Goal: Task Accomplishment & Management: Complete application form

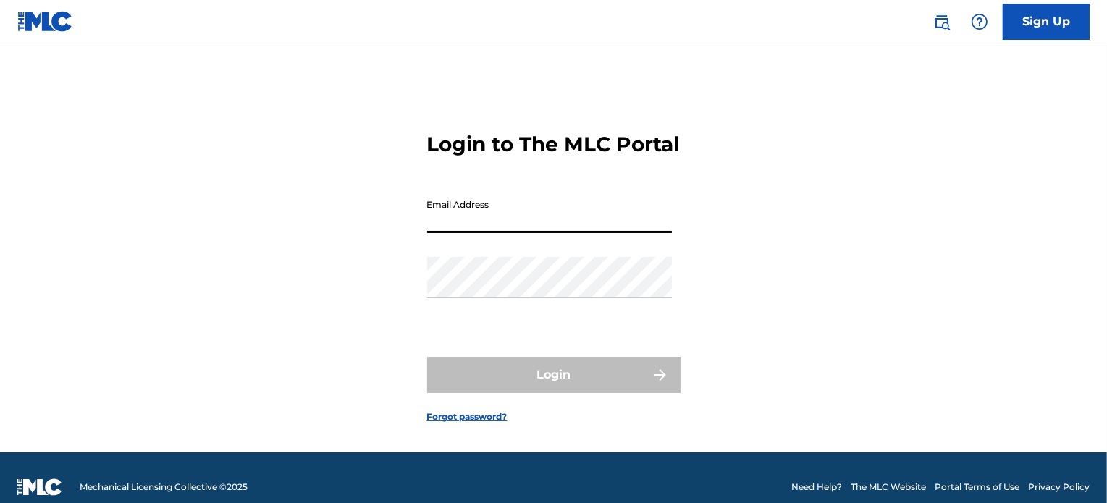
click at [564, 233] on input "Email Address" at bounding box center [549, 212] width 245 height 41
type input "[EMAIL_ADDRESS][DOMAIN_NAME]"
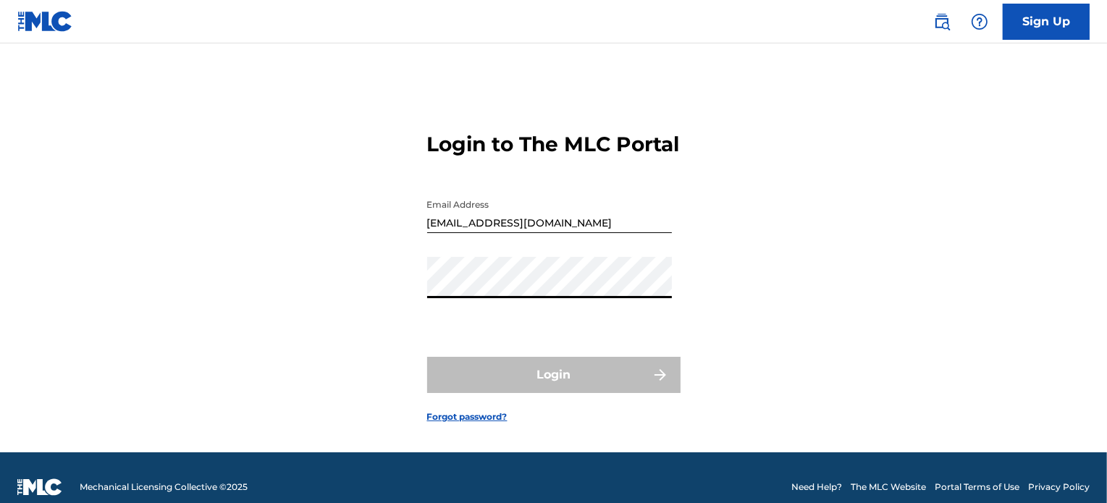
click at [633, 435] on form "Login to The MLC Portal Email Address [EMAIL_ADDRESS][DOMAIN_NAME] Password Log…" at bounding box center [553, 266] width 253 height 373
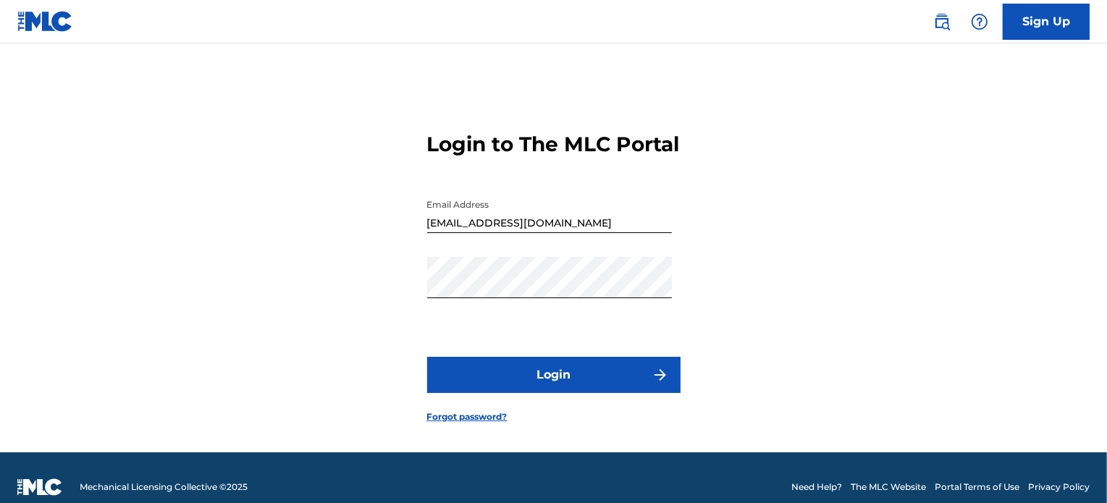
click at [663, 384] on img "submit" at bounding box center [660, 374] width 17 height 17
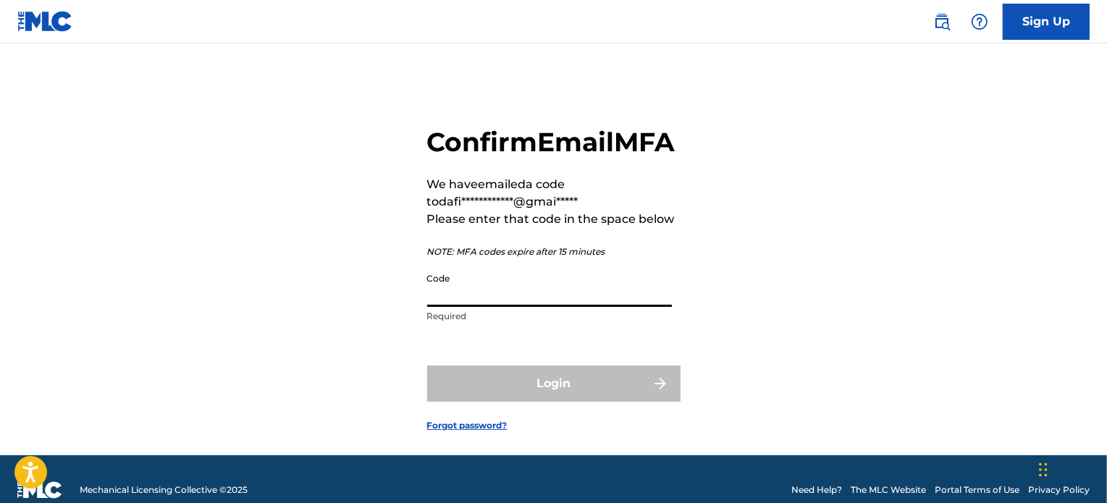
click at [498, 307] on input "Code" at bounding box center [549, 286] width 245 height 41
paste input "050016"
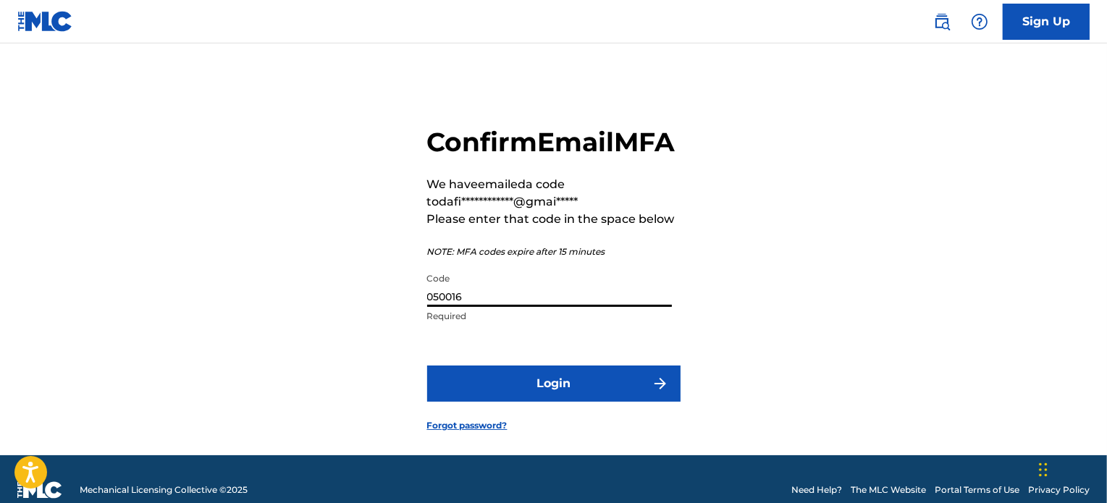
type input "050016"
click at [665, 392] on img "submit" at bounding box center [660, 383] width 17 height 17
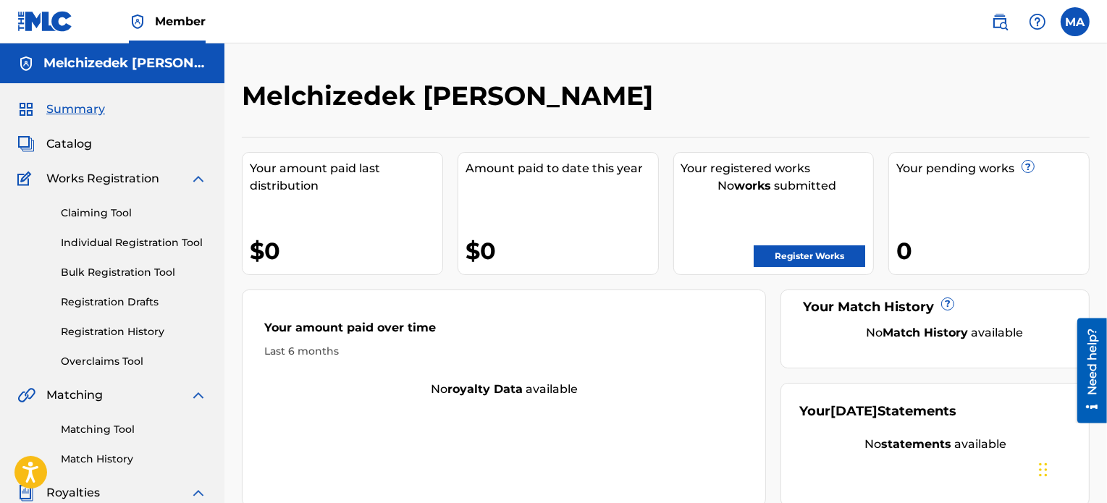
click at [784, 256] on link "Register Works" at bounding box center [810, 256] width 112 height 22
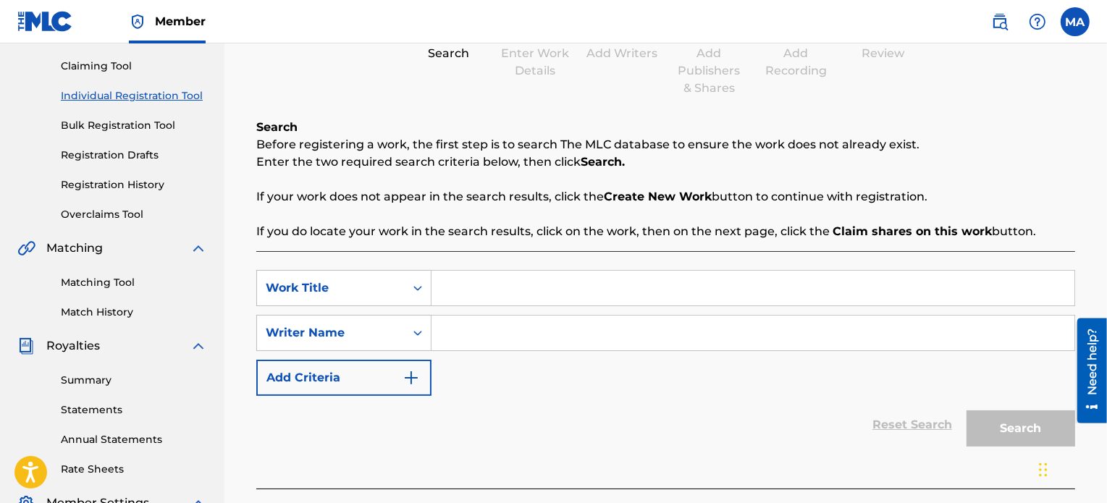
scroll to position [173, 0]
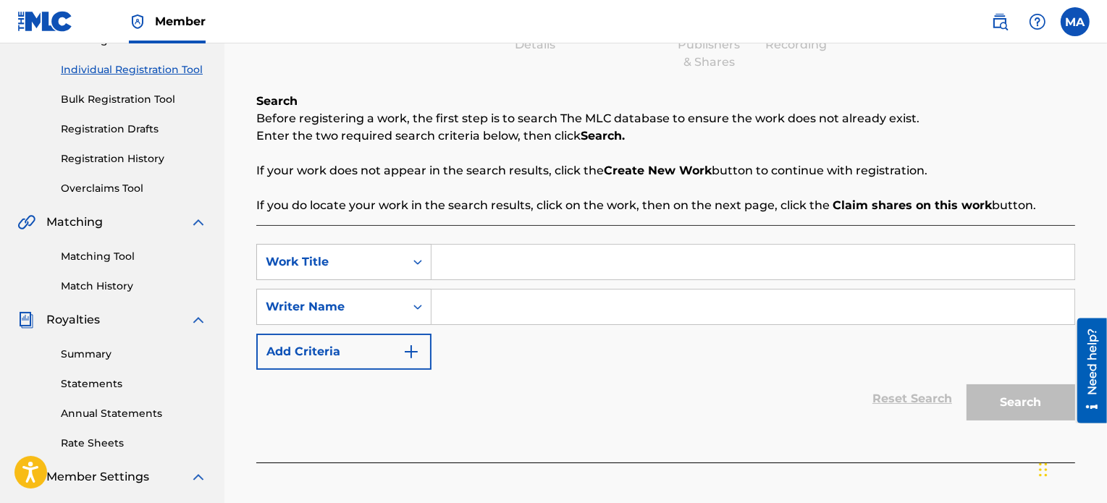
click at [455, 266] on input "Search Form" at bounding box center [753, 262] width 643 height 35
type input "Blessings"
click at [469, 314] on input "Search Form" at bounding box center [753, 307] width 643 height 35
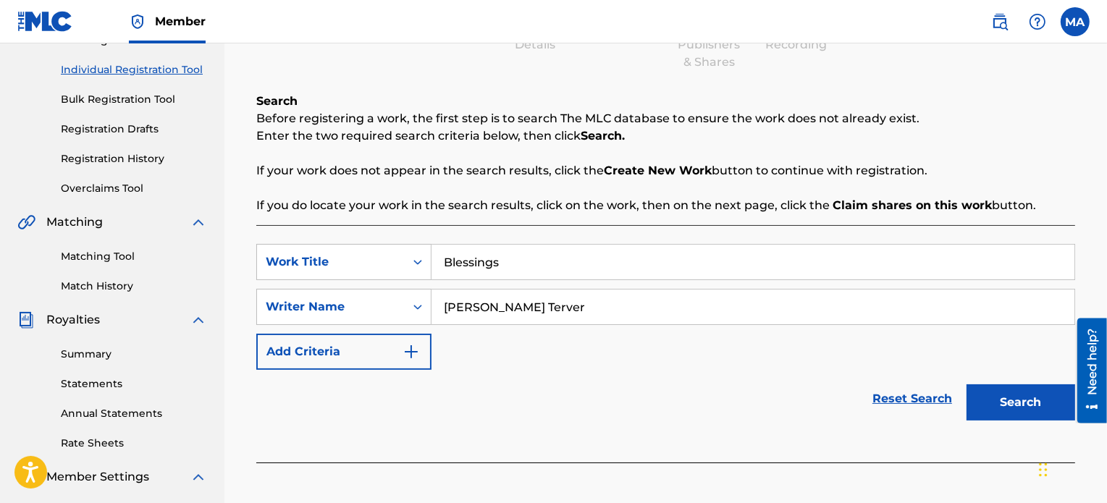
type input "[PERSON_NAME] Terver"
click at [1004, 402] on button "Search" at bounding box center [1021, 403] width 109 height 36
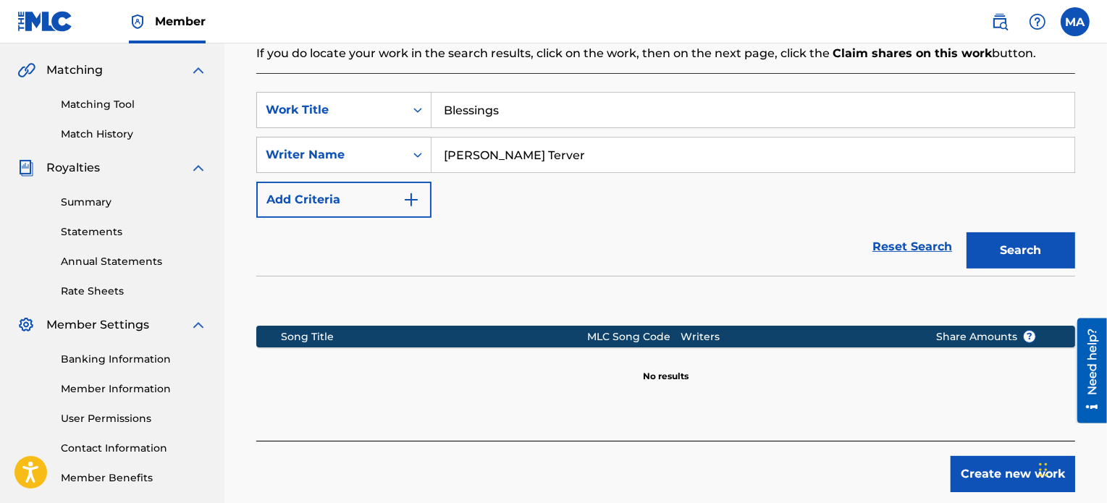
scroll to position [327, 0]
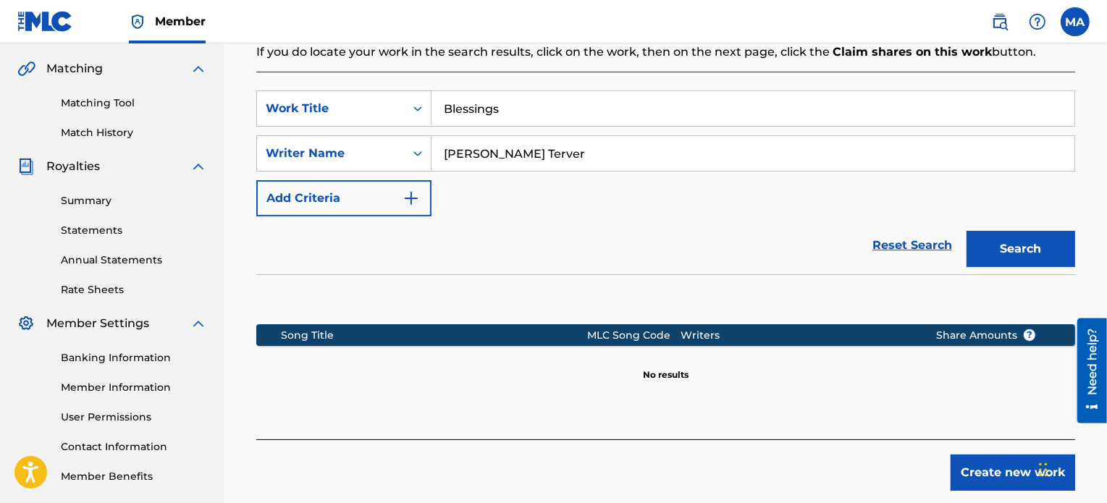
click at [988, 479] on button "Create new work" at bounding box center [1013, 473] width 125 height 36
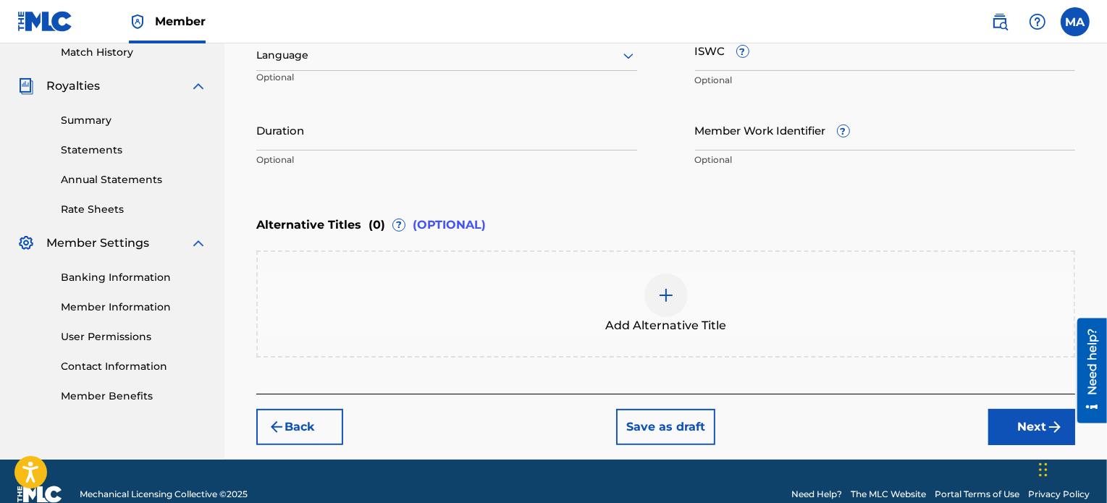
scroll to position [432, 0]
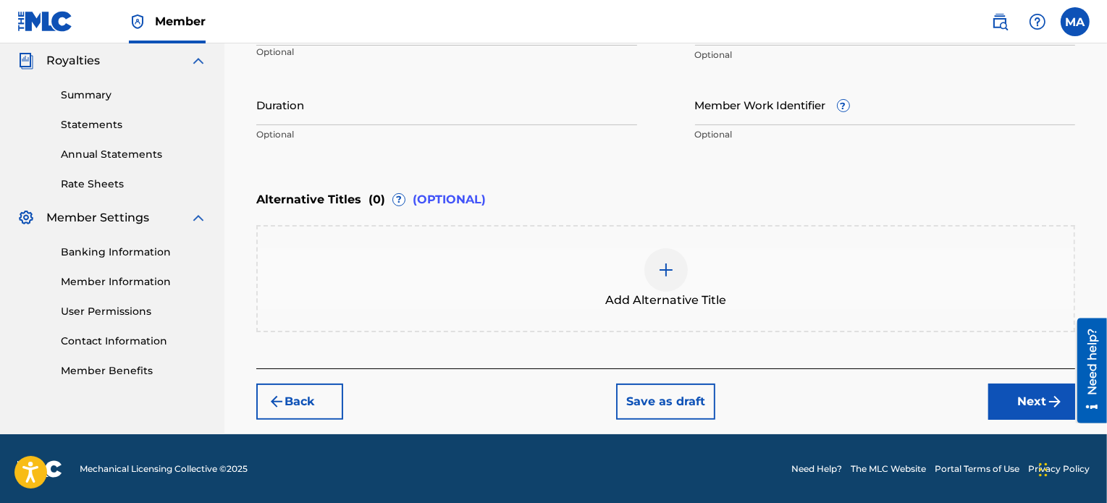
click at [1024, 405] on button "Next" at bounding box center [1031, 402] width 87 height 36
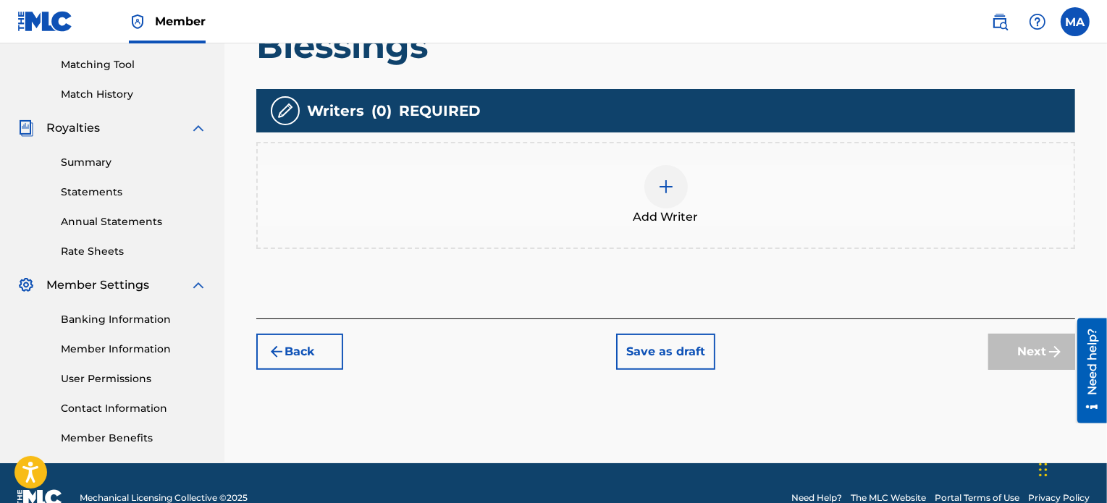
click at [1024, 405] on div "Register Work Search Enter Work Details Add Writers Add Publishers & Shares Add…" at bounding box center [665, 89] width 883 height 749
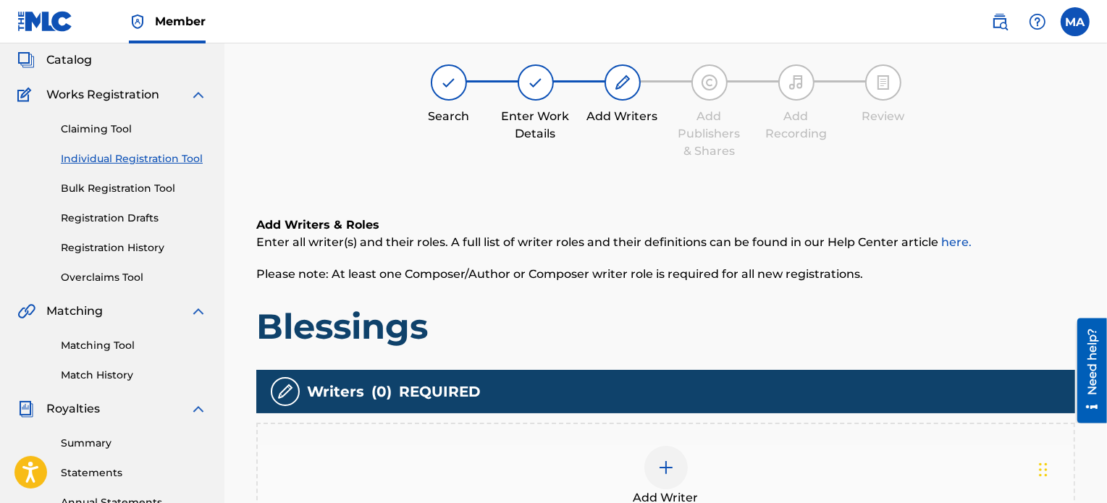
scroll to position [65, 0]
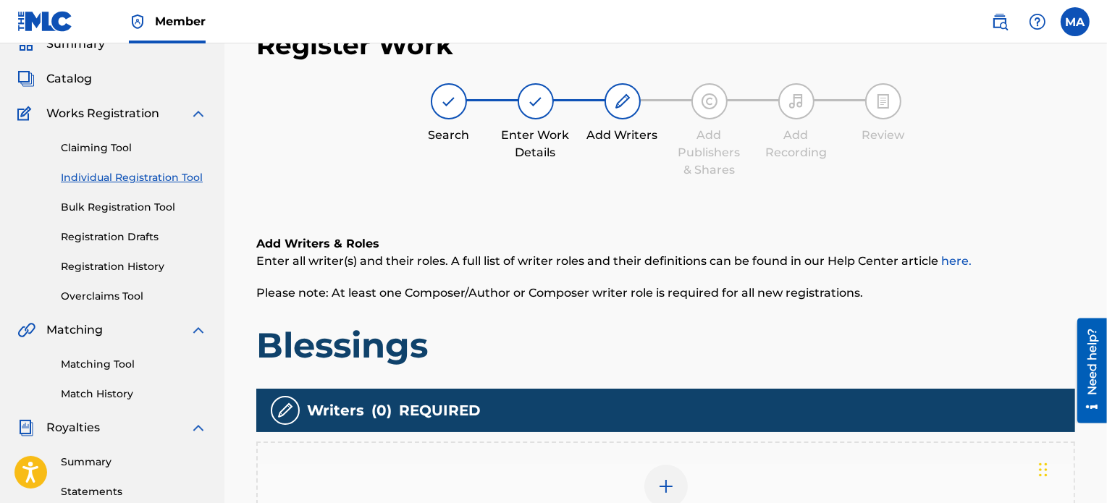
click at [660, 470] on div at bounding box center [665, 486] width 43 height 43
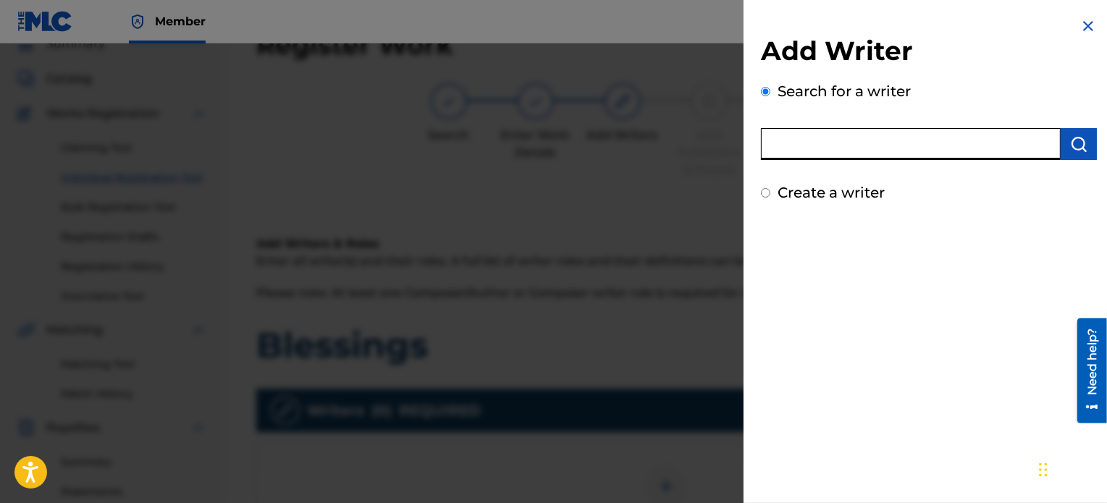
click at [843, 141] on input "text" at bounding box center [911, 144] width 300 height 32
type input "[PERSON_NAME] Terver"
click at [1083, 143] on button "submit" at bounding box center [1079, 144] width 36 height 32
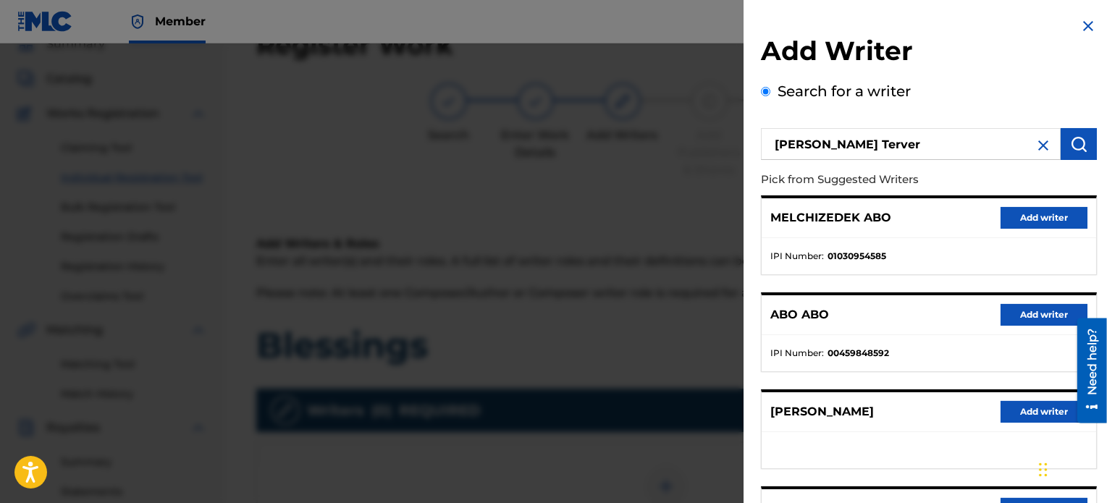
click at [1048, 209] on button "Add writer" at bounding box center [1044, 218] width 87 height 22
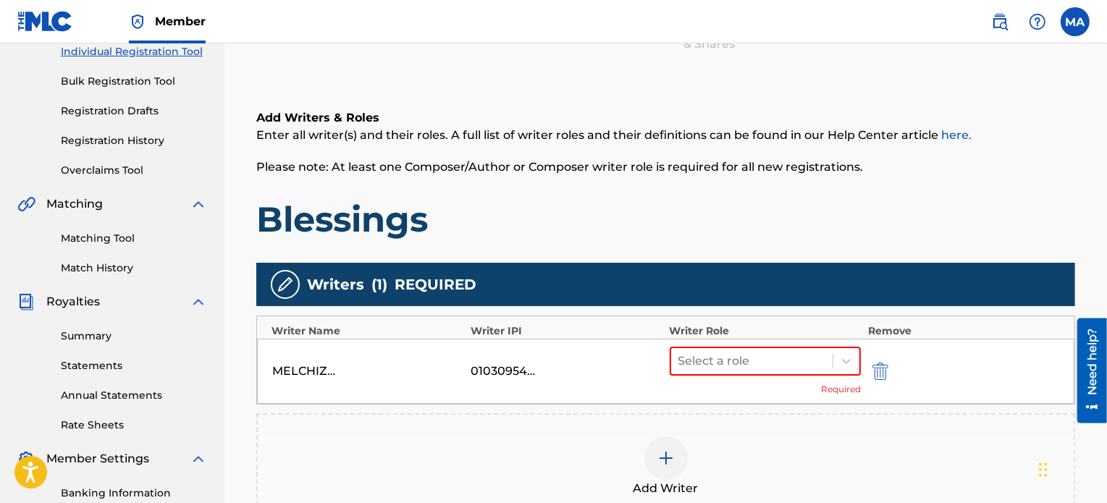
scroll to position [206, 0]
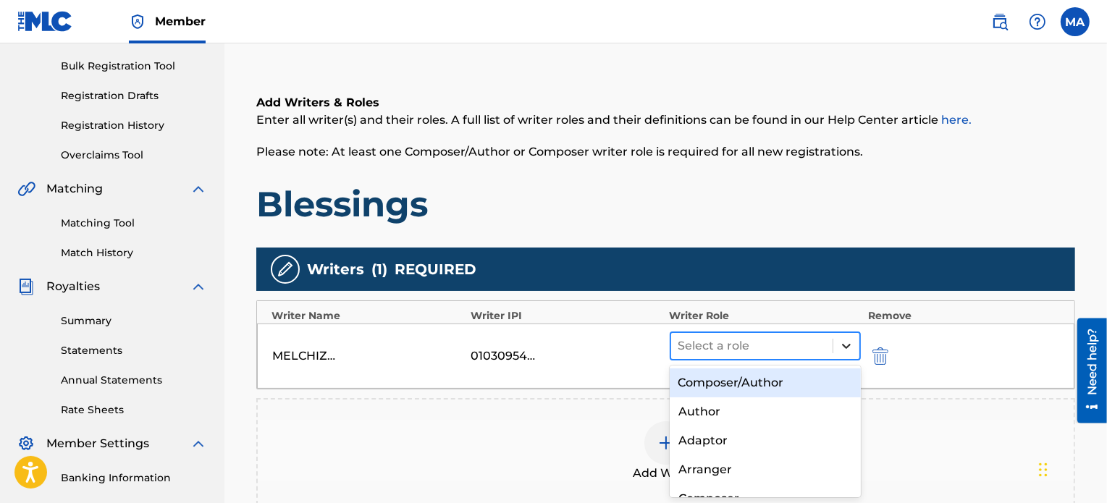
click at [849, 345] on icon at bounding box center [846, 346] width 9 height 5
click at [783, 379] on div "Composer/Author" at bounding box center [766, 383] width 192 height 29
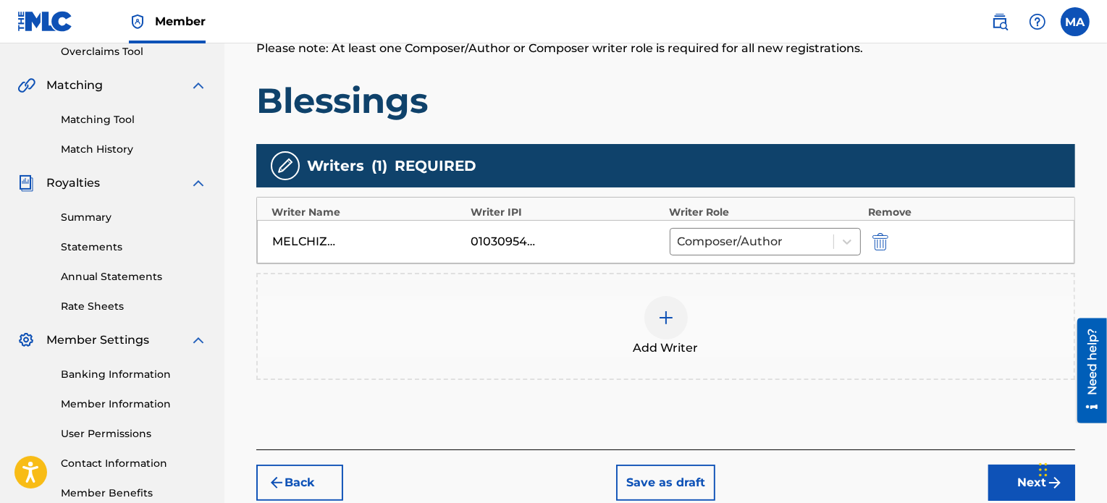
scroll to position [313, 0]
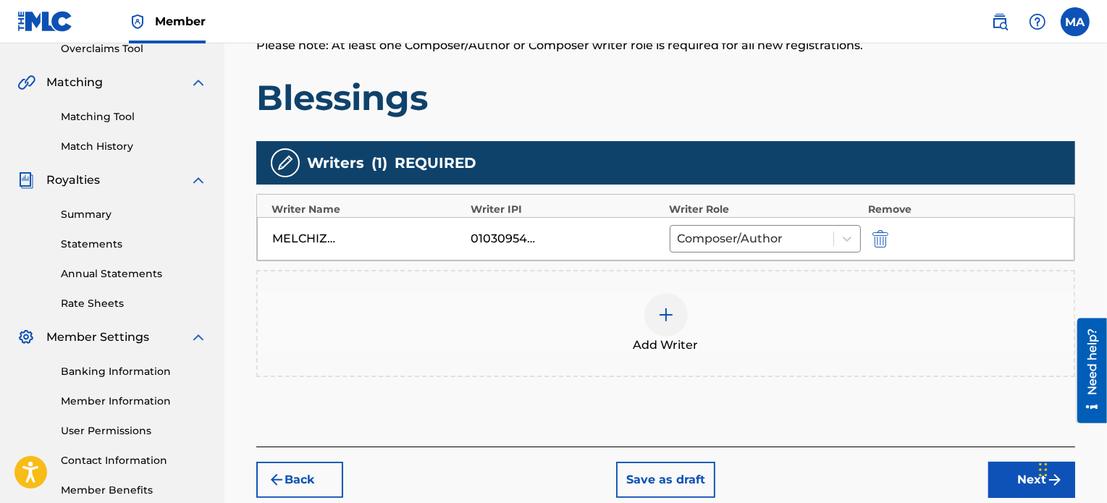
click at [1007, 475] on button "Next" at bounding box center [1031, 480] width 87 height 36
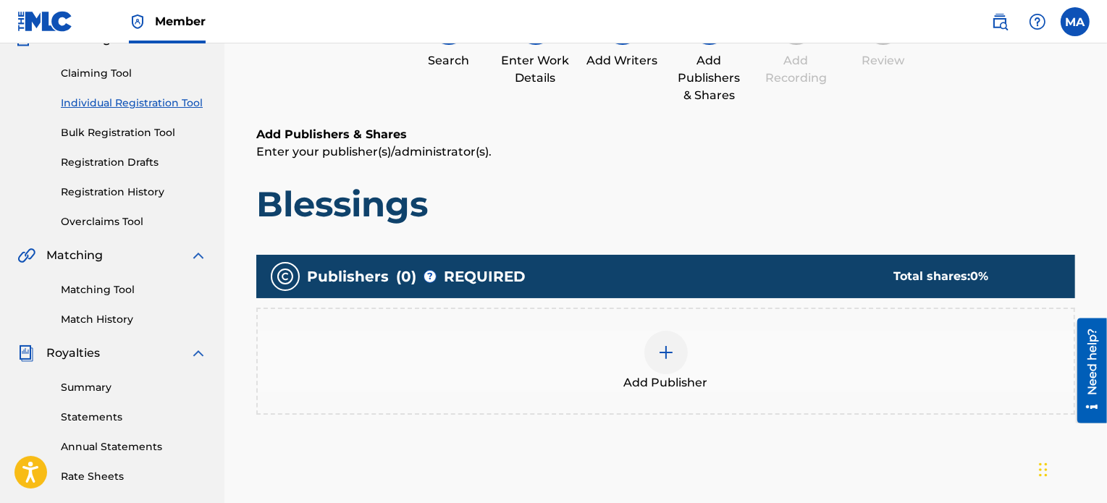
scroll to position [146, 0]
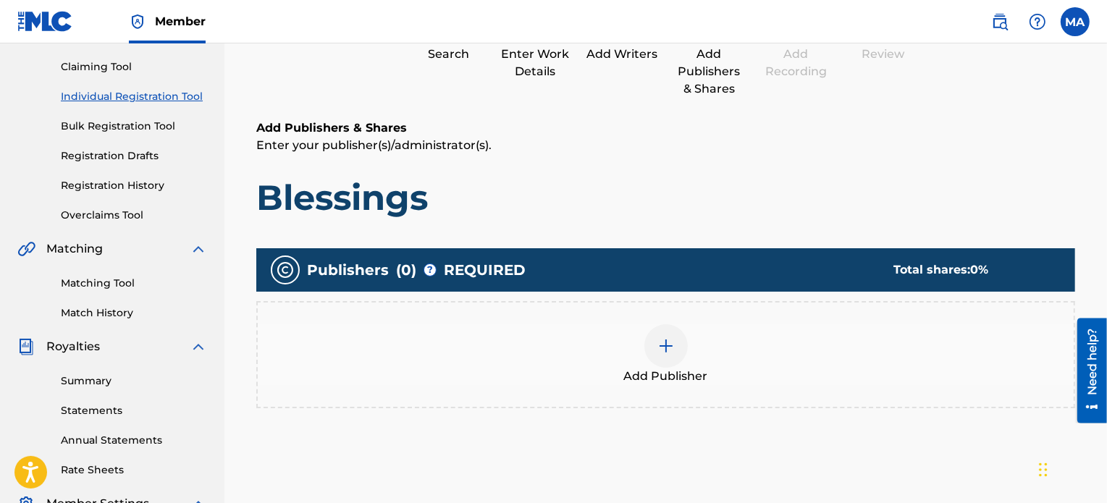
click at [655, 355] on div at bounding box center [665, 345] width 43 height 43
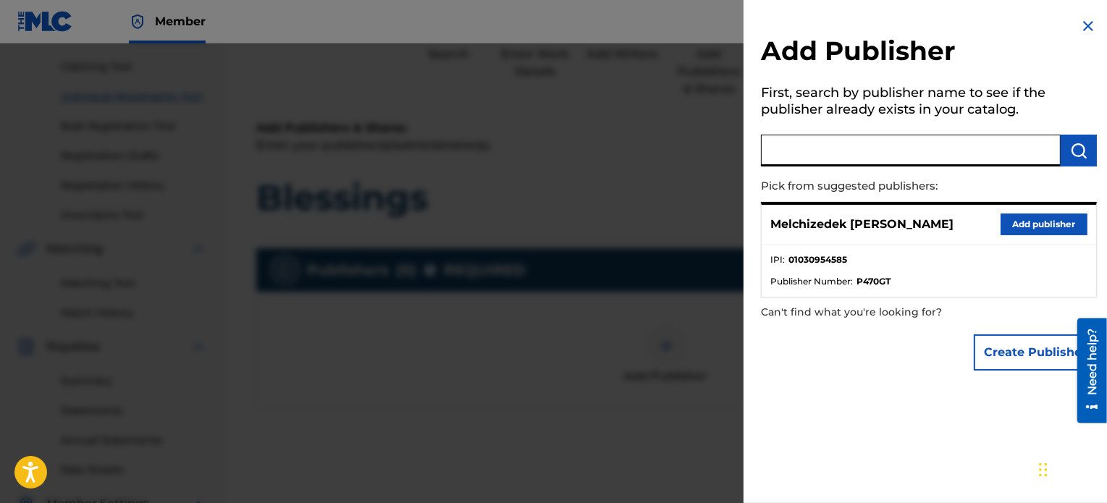
click at [823, 156] on input "text" at bounding box center [911, 151] width 300 height 32
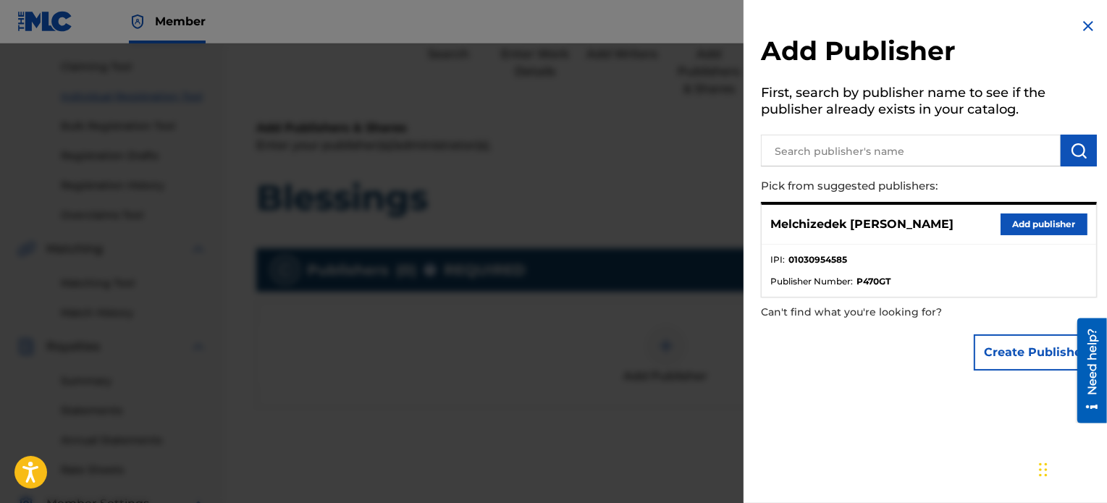
click at [1035, 221] on button "Add publisher" at bounding box center [1044, 225] width 87 height 22
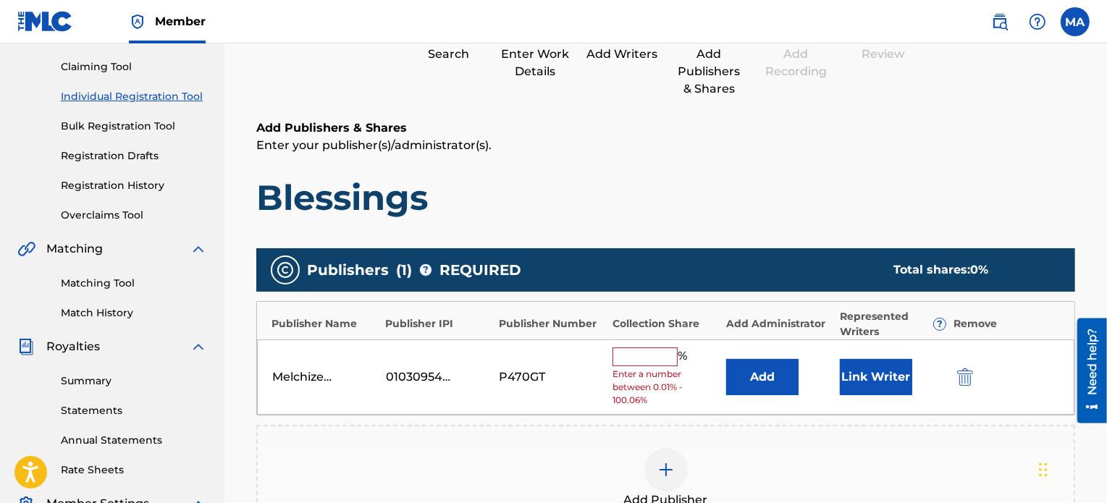
click at [645, 350] on input "text" at bounding box center [645, 357] width 65 height 19
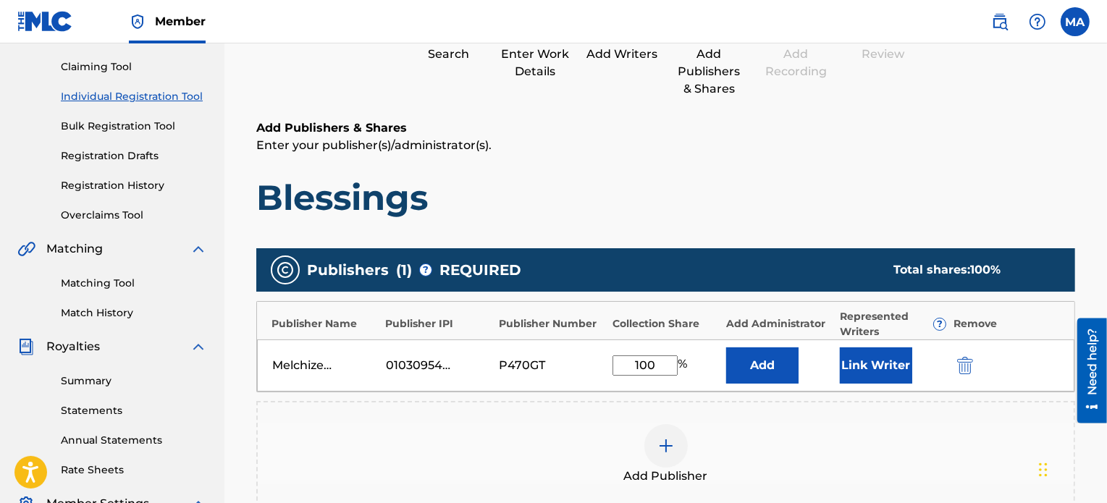
type input "100"
click at [891, 361] on button "Link Writer" at bounding box center [876, 366] width 72 height 36
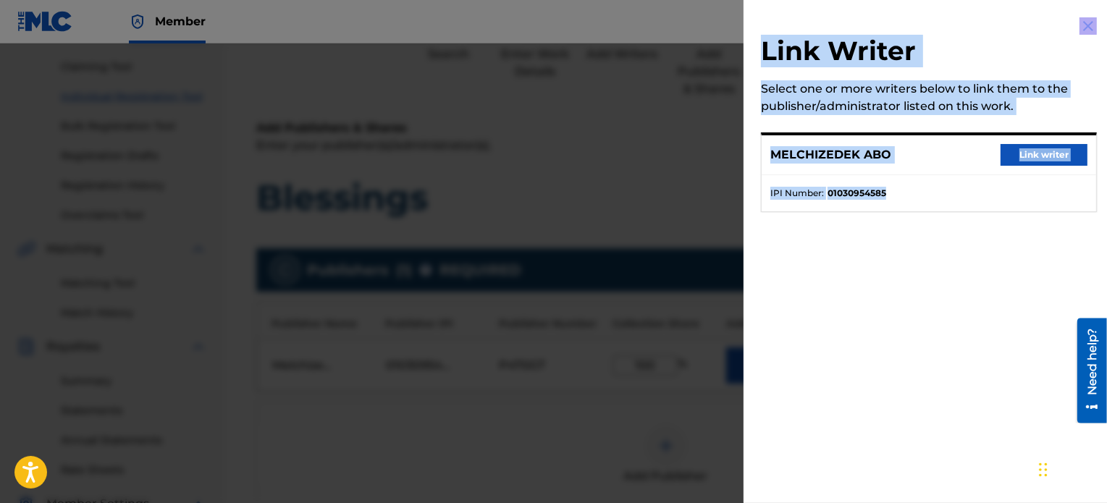
click at [956, 236] on div "Link Writer Select one or more writers below to link them to the publisher/admi…" at bounding box center [929, 123] width 371 height 247
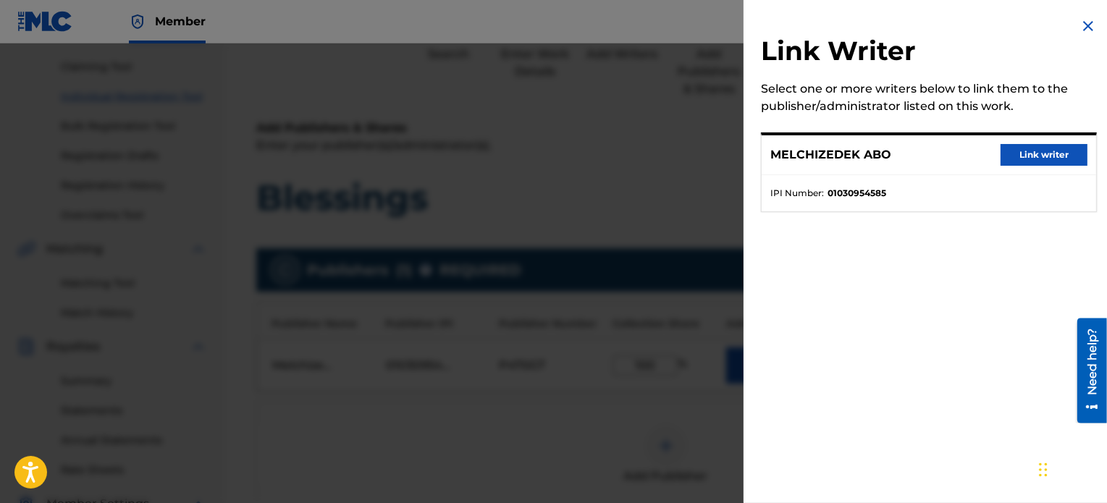
click at [1028, 148] on button "Link writer" at bounding box center [1044, 155] width 87 height 22
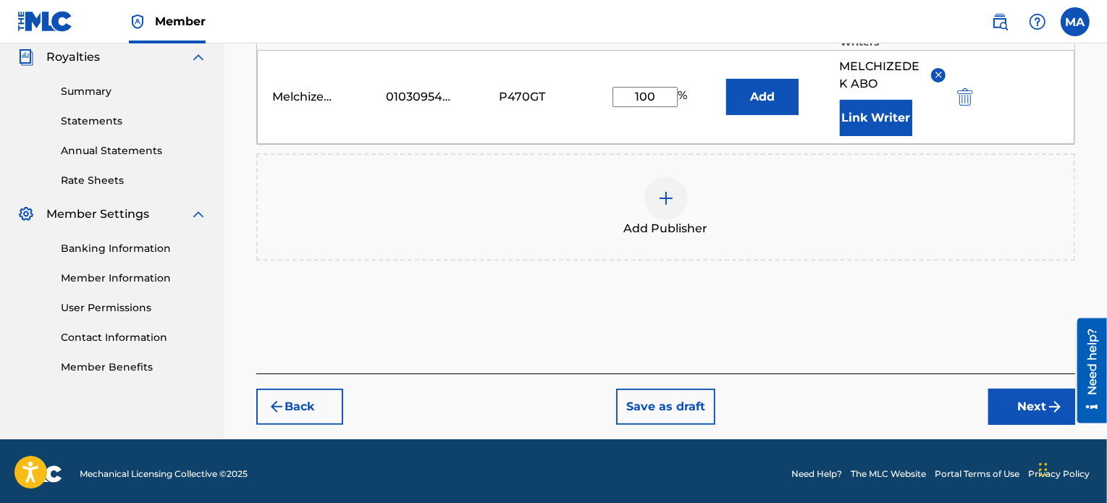
scroll to position [440, 0]
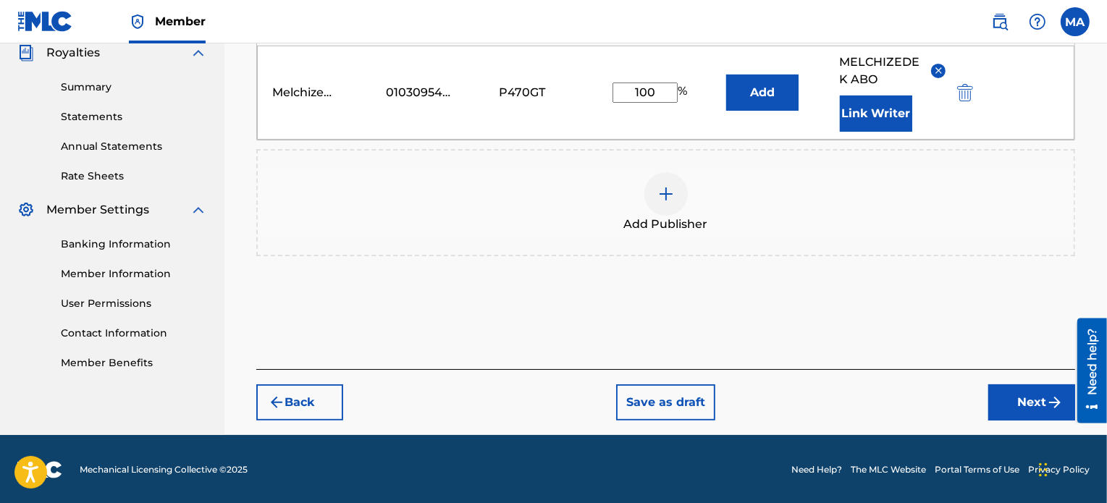
click at [1030, 399] on button "Next" at bounding box center [1031, 403] width 87 height 36
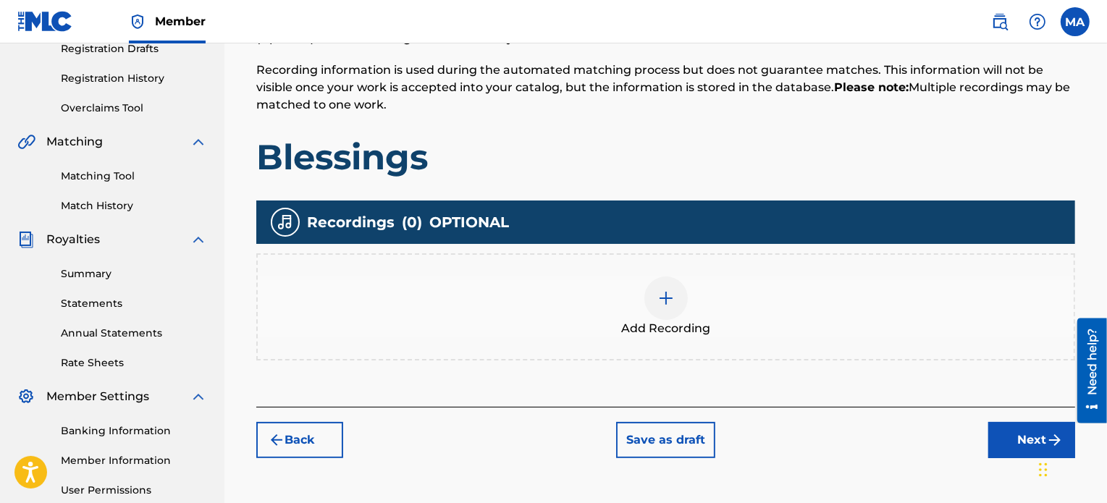
scroll to position [258, 0]
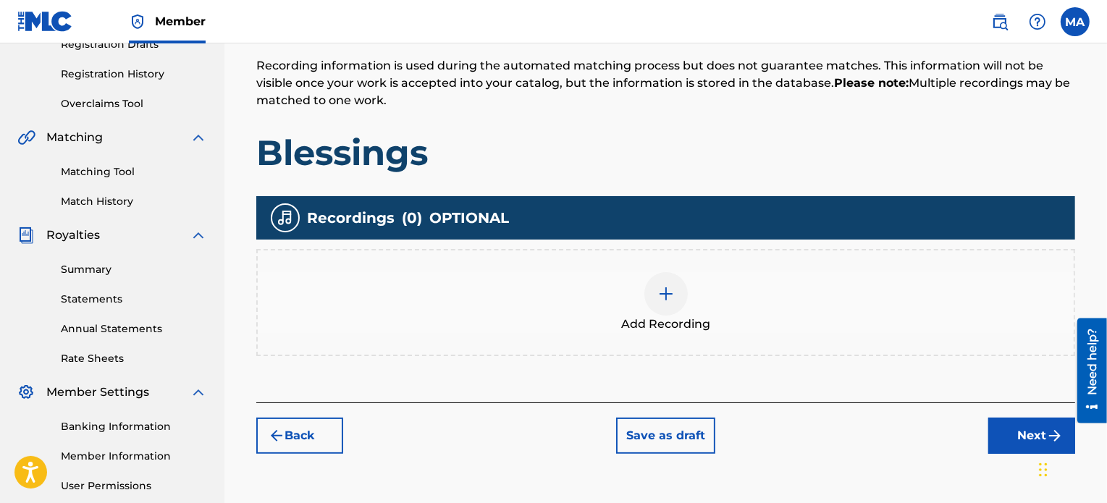
click at [655, 295] on div at bounding box center [665, 293] width 43 height 43
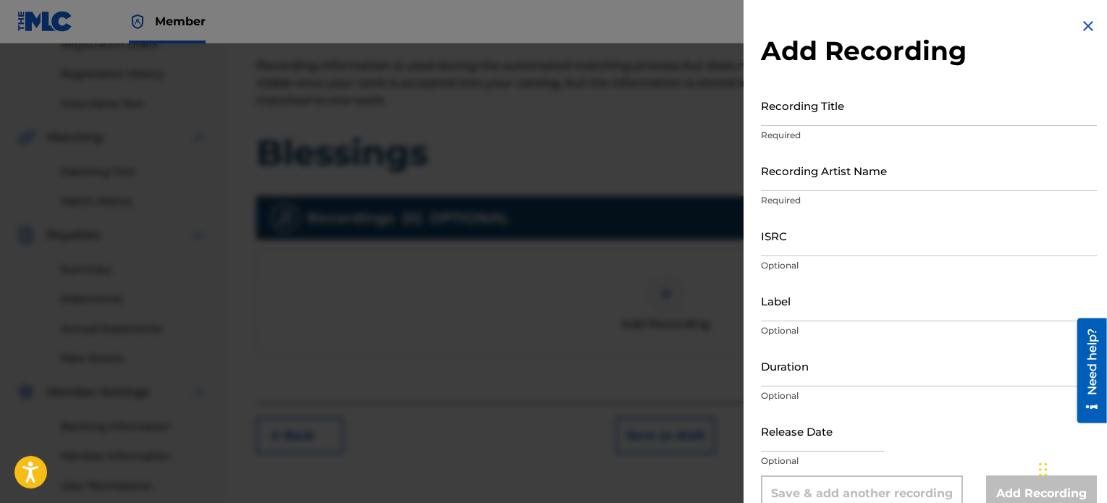
click at [868, 118] on input "Recording Title" at bounding box center [929, 105] width 336 height 41
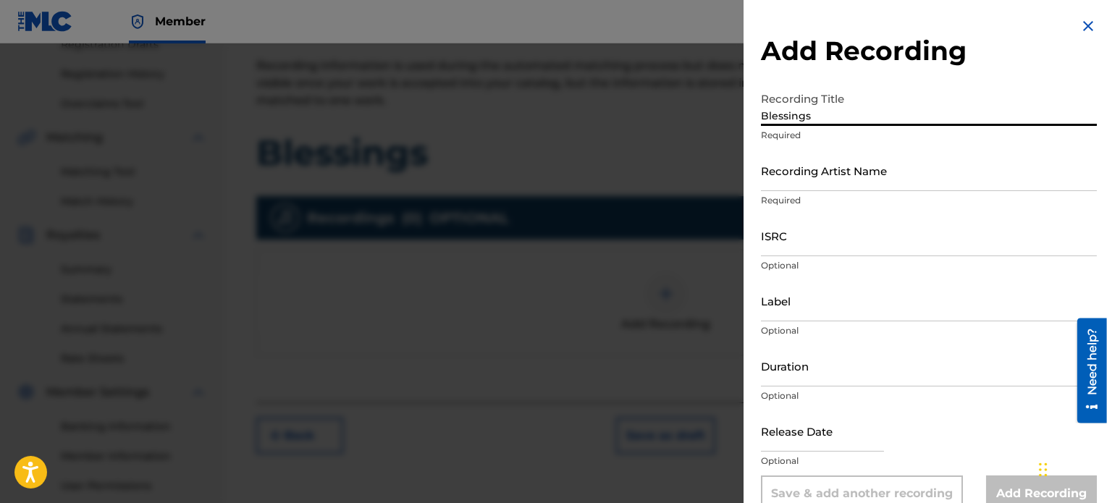
type input "Blessings"
click at [866, 211] on div "Recording Artist Name Required" at bounding box center [929, 182] width 336 height 65
click at [873, 202] on p "Required" at bounding box center [929, 200] width 336 height 13
click at [867, 195] on p "Required" at bounding box center [929, 200] width 336 height 13
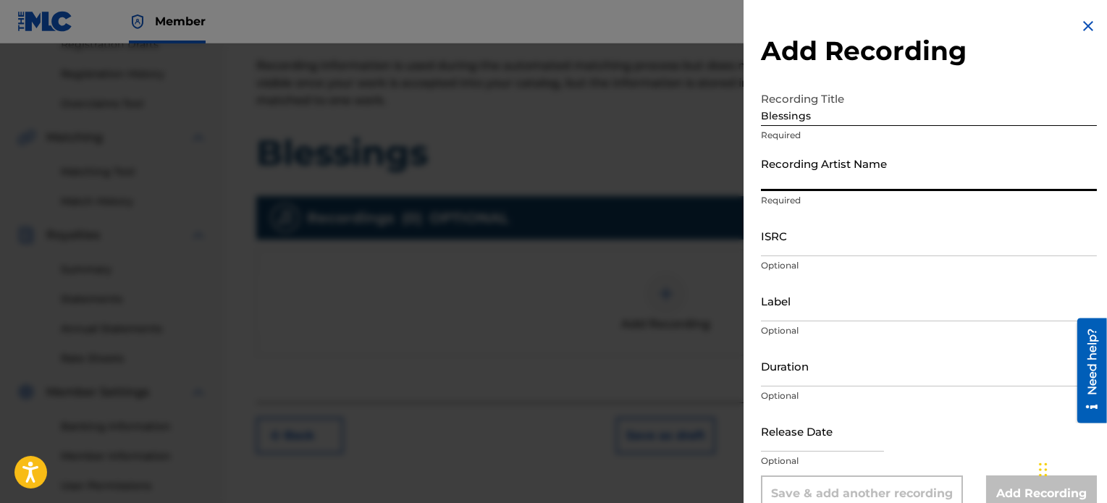
click at [853, 175] on input "Recording Artist Name" at bounding box center [929, 170] width 336 height 41
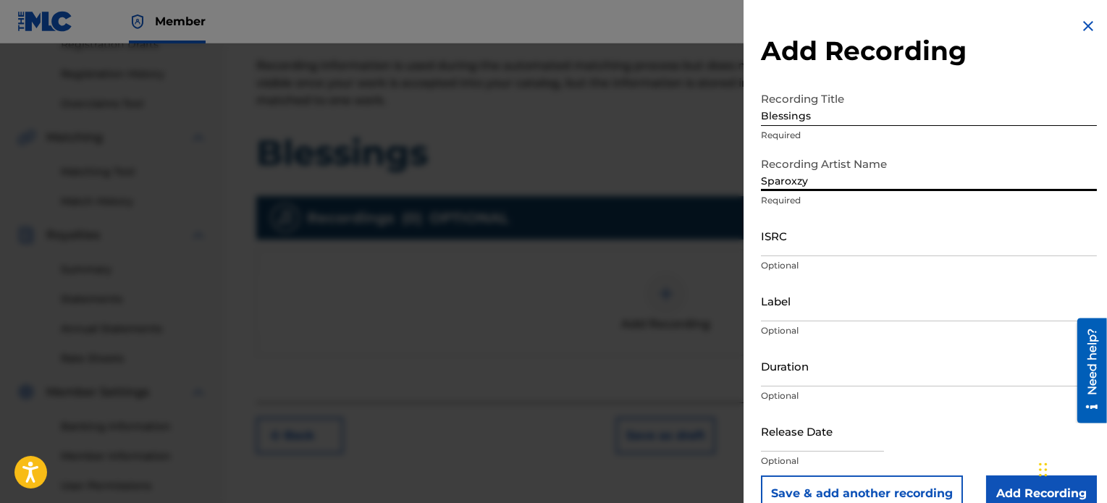
type input "Sparoxzy"
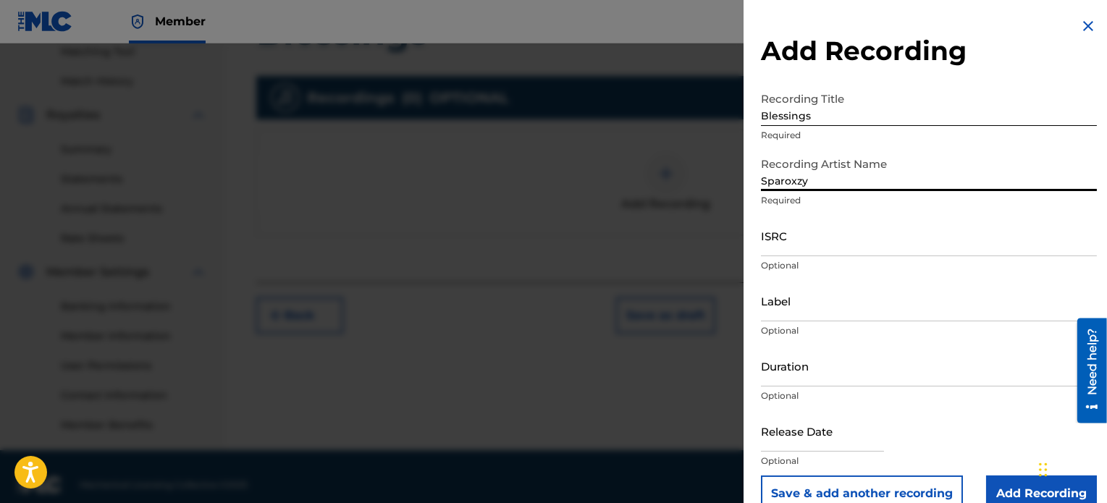
scroll to position [394, 0]
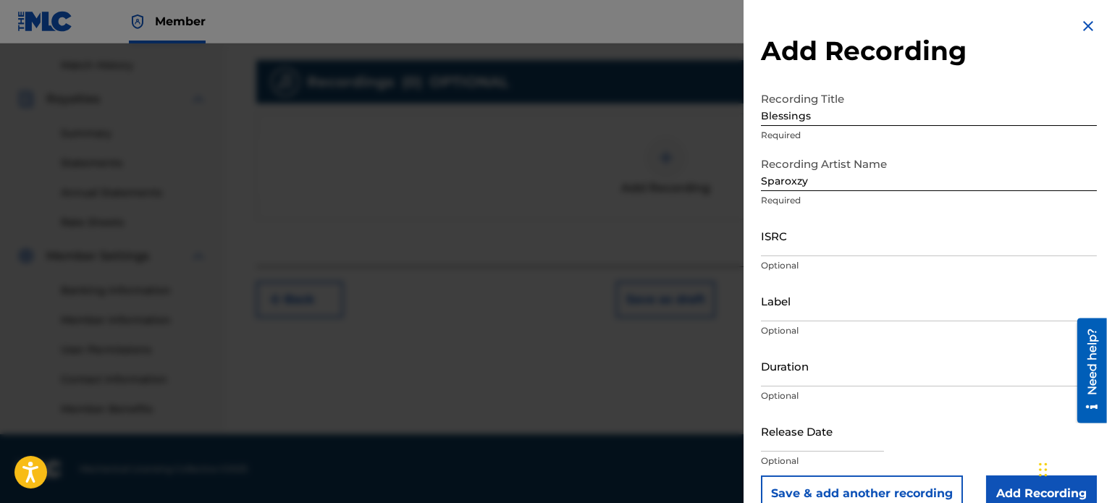
click at [906, 392] on p "Optional" at bounding box center [929, 396] width 336 height 13
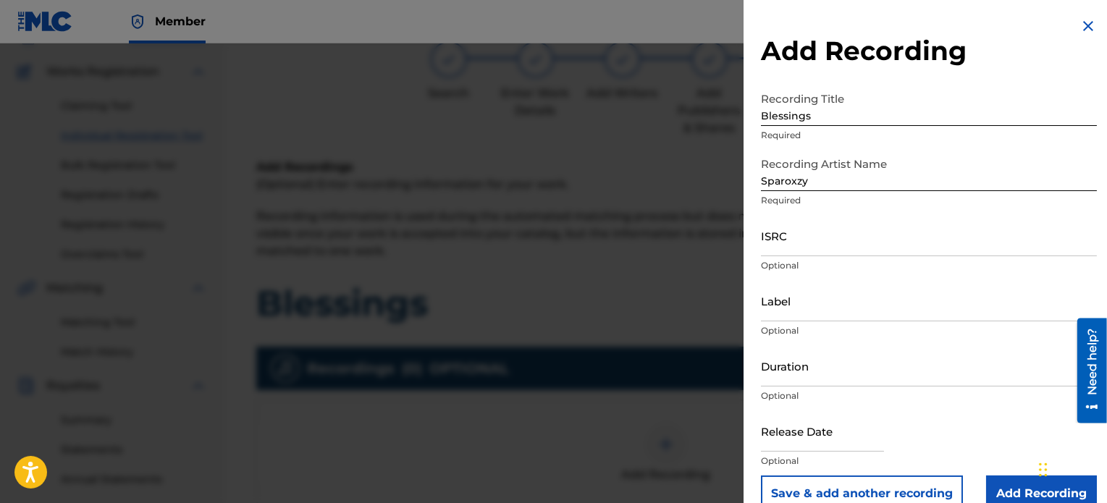
scroll to position [157, 0]
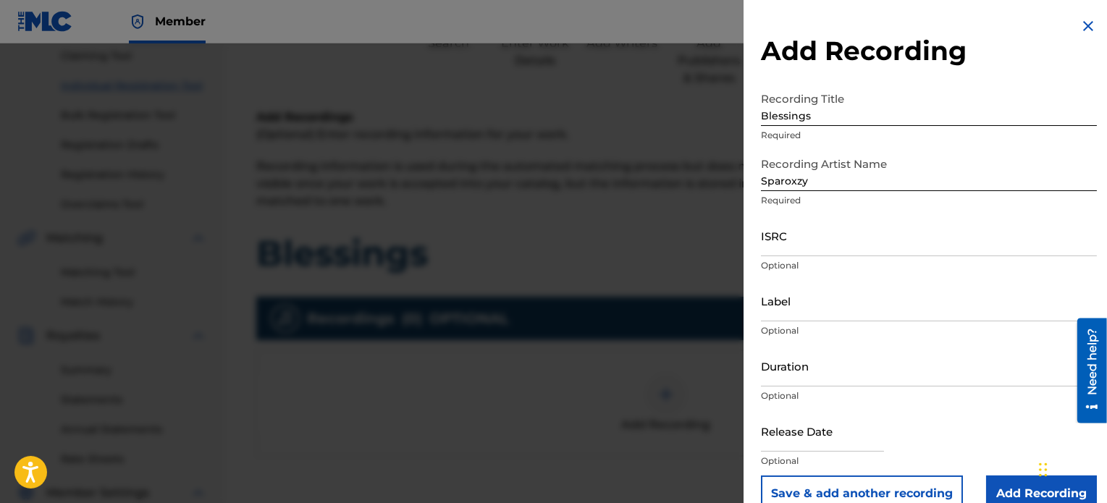
click at [1001, 478] on input "Add Recording" at bounding box center [1041, 494] width 111 height 36
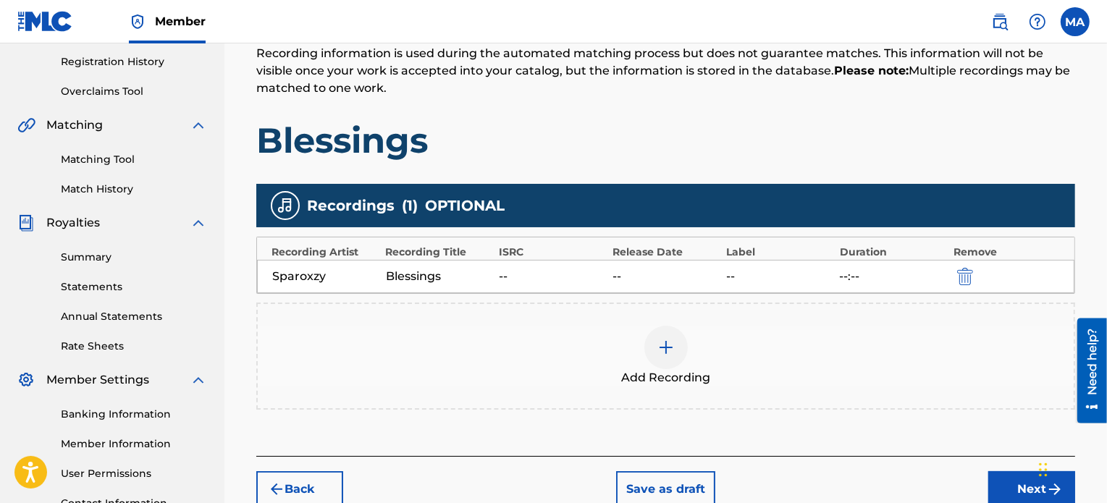
scroll to position [394, 0]
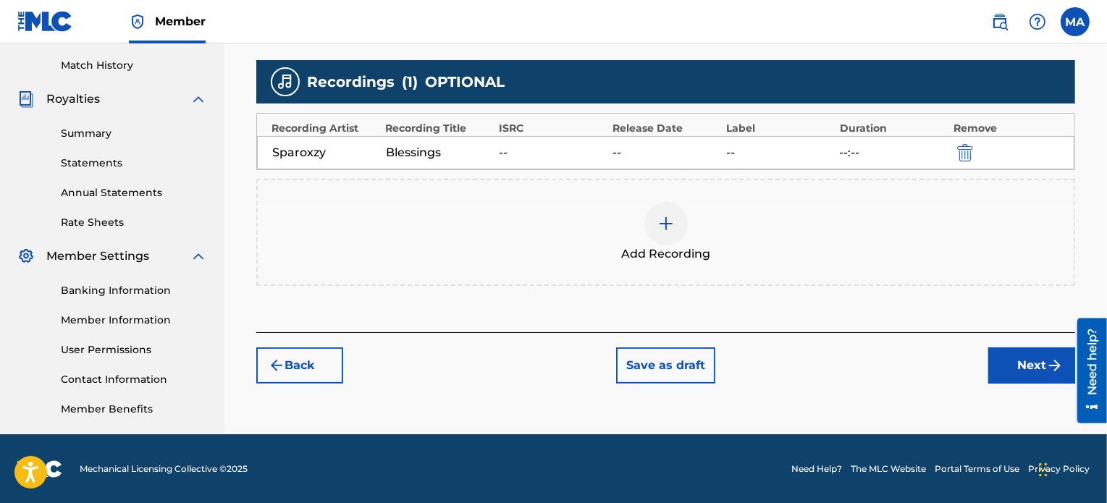
click at [1023, 366] on button "Next" at bounding box center [1031, 366] width 87 height 36
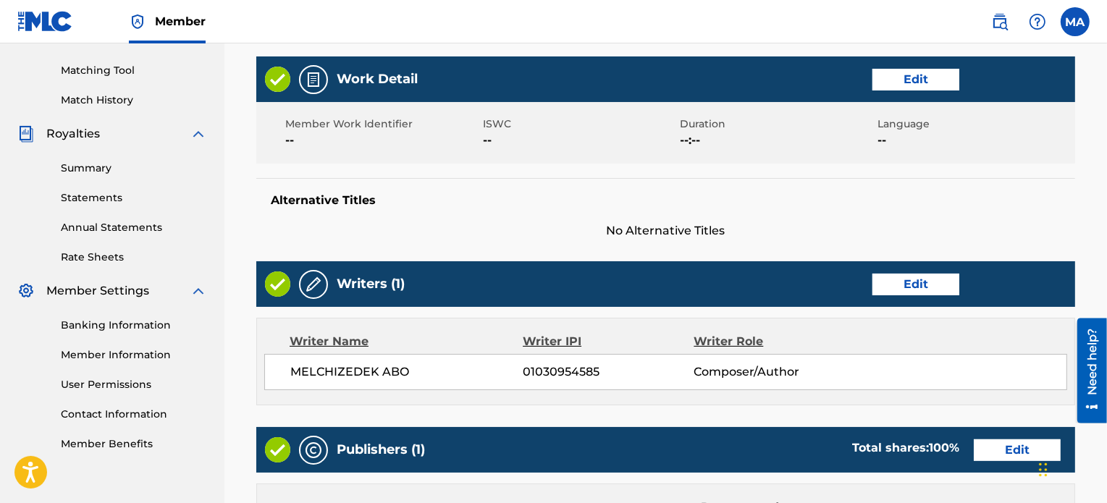
scroll to position [360, 0]
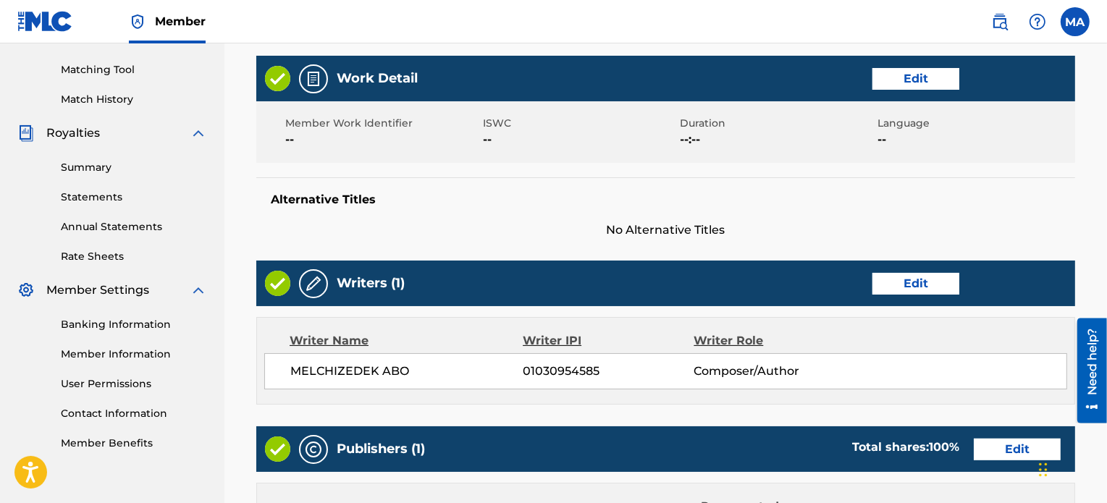
click at [936, 77] on button "Edit" at bounding box center [916, 79] width 87 height 22
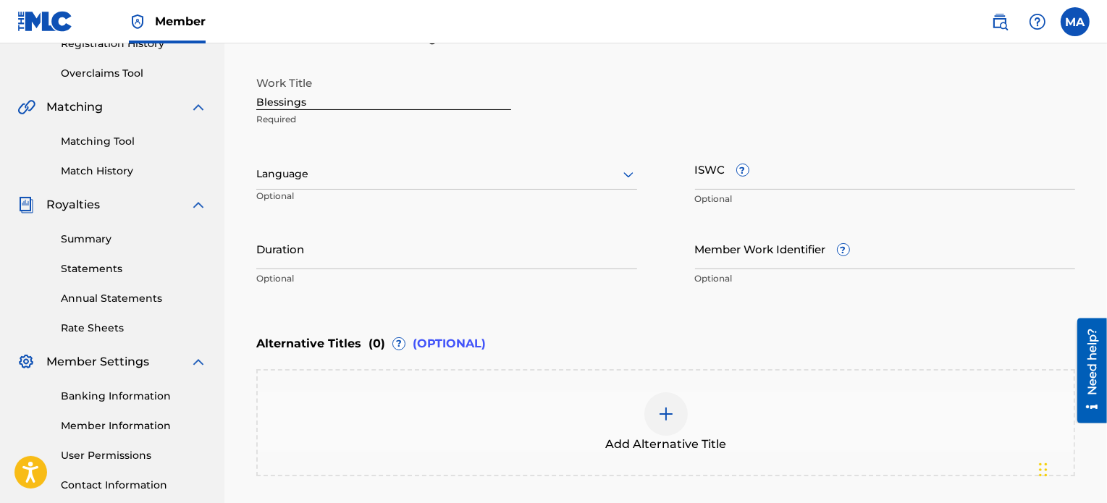
scroll to position [285, 0]
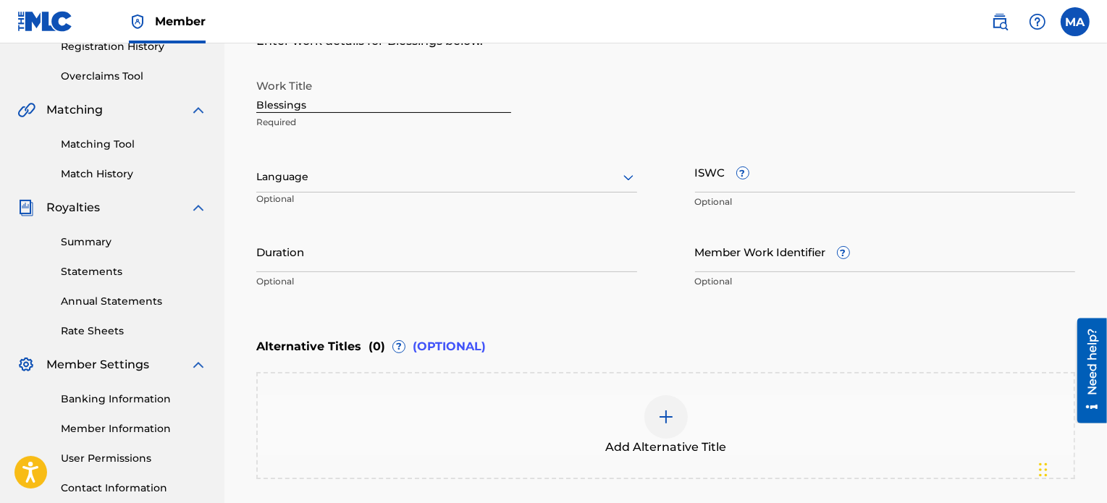
click at [550, 180] on div at bounding box center [446, 177] width 381 height 18
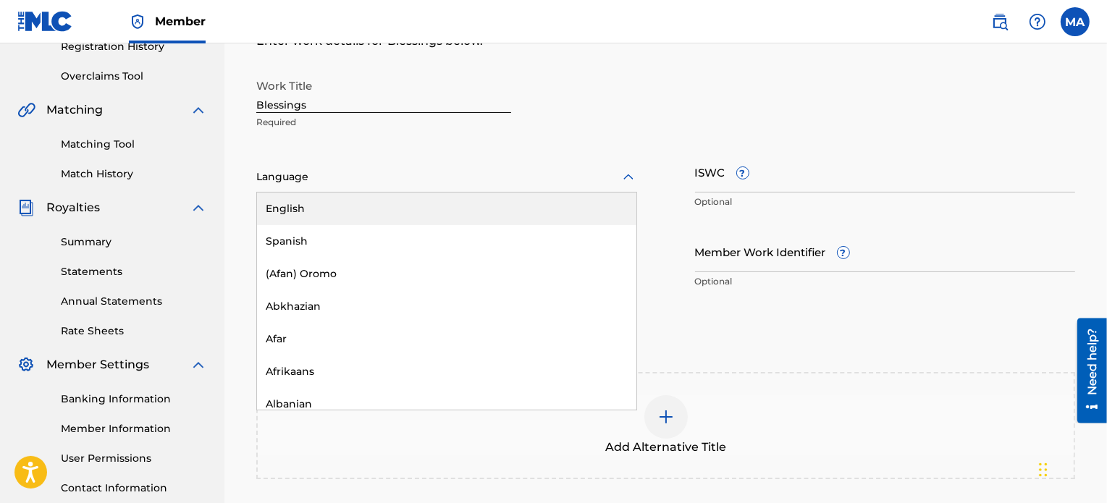
click at [333, 213] on div "English" at bounding box center [446, 209] width 379 height 33
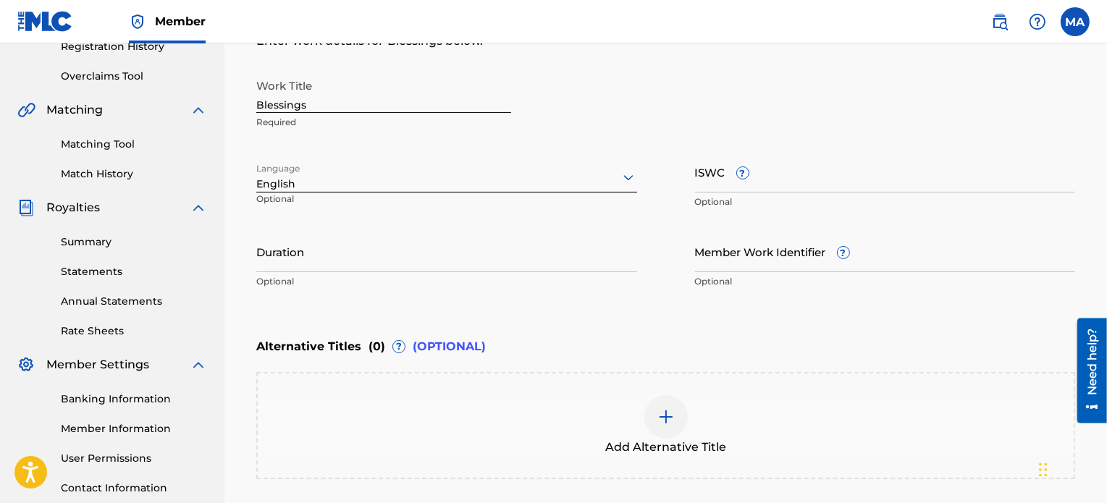
click at [366, 267] on input "Duration" at bounding box center [446, 251] width 381 height 41
click at [256, 258] on input "4:00" at bounding box center [446, 251] width 381 height 41
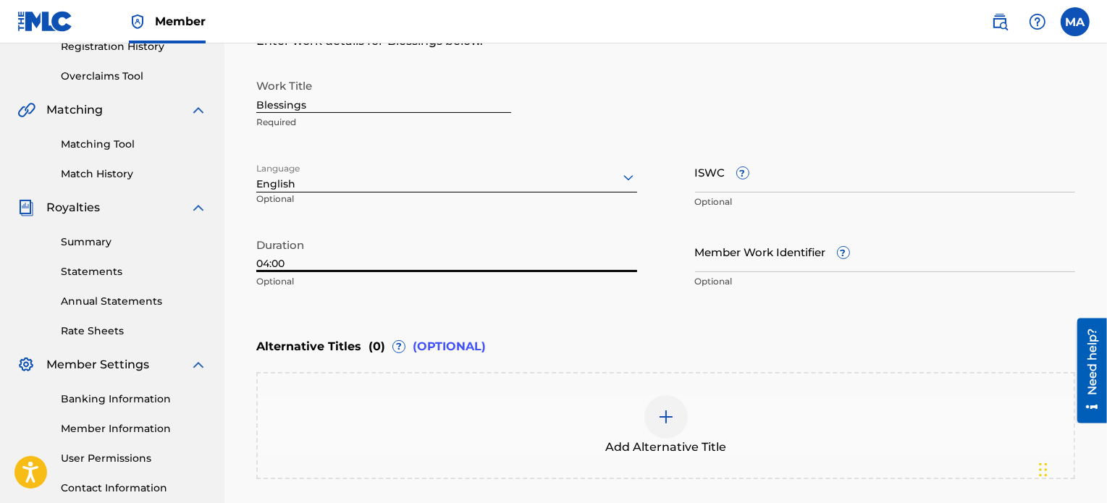
type input "04:00"
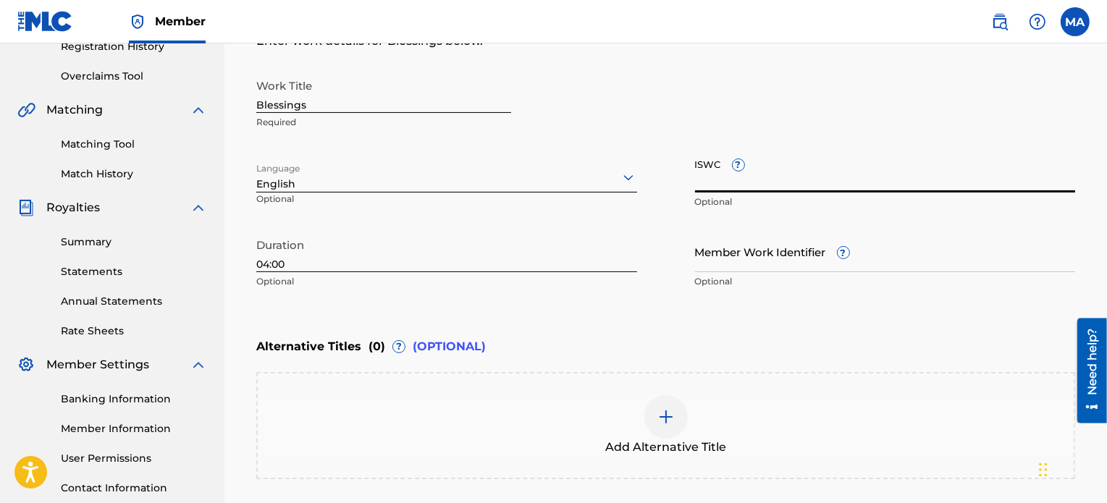
click at [820, 177] on input "ISWC ?" at bounding box center [885, 171] width 381 height 41
paste input "QZNMV2521707"
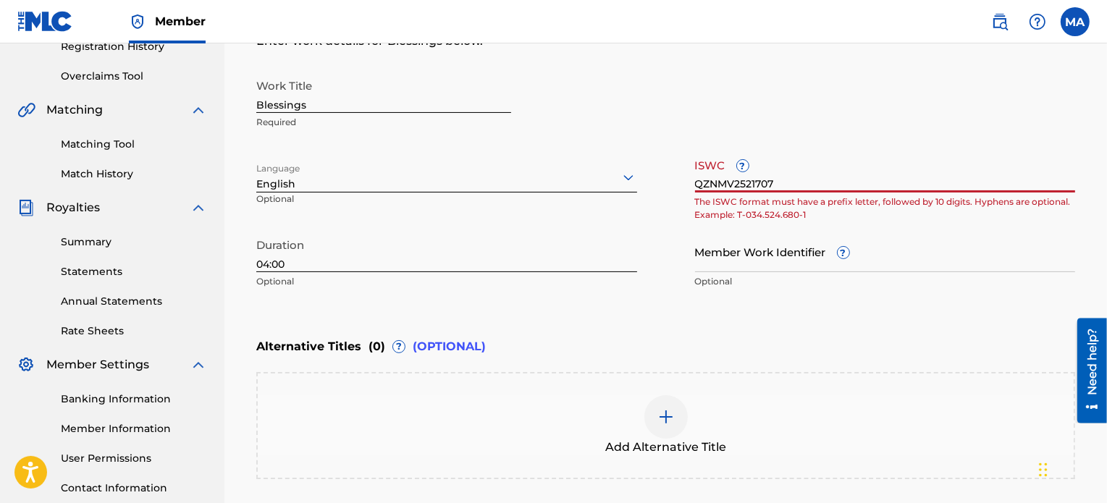
type input "QZNMV2521707"
drag, startPoint x: 802, startPoint y: 182, endPoint x: 697, endPoint y: 172, distance: 106.3
click at [697, 172] on input "QZNMV2521707" at bounding box center [885, 171] width 381 height 41
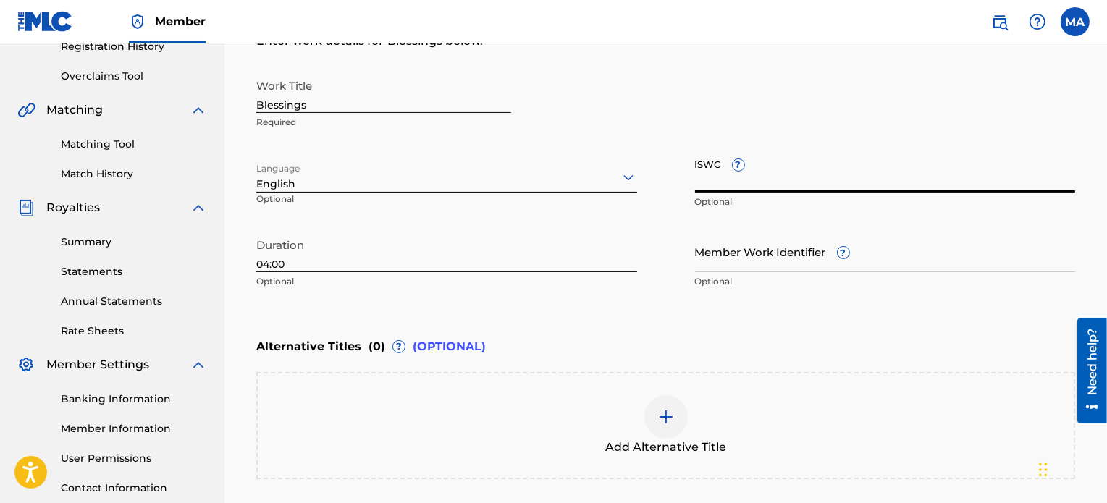
paste input "T-318.565.922-3"
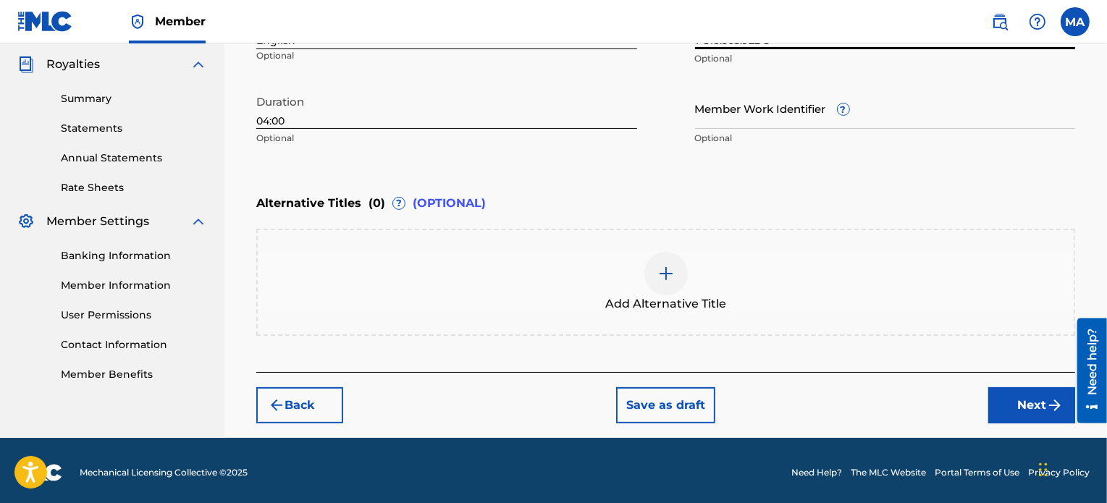
scroll to position [432, 0]
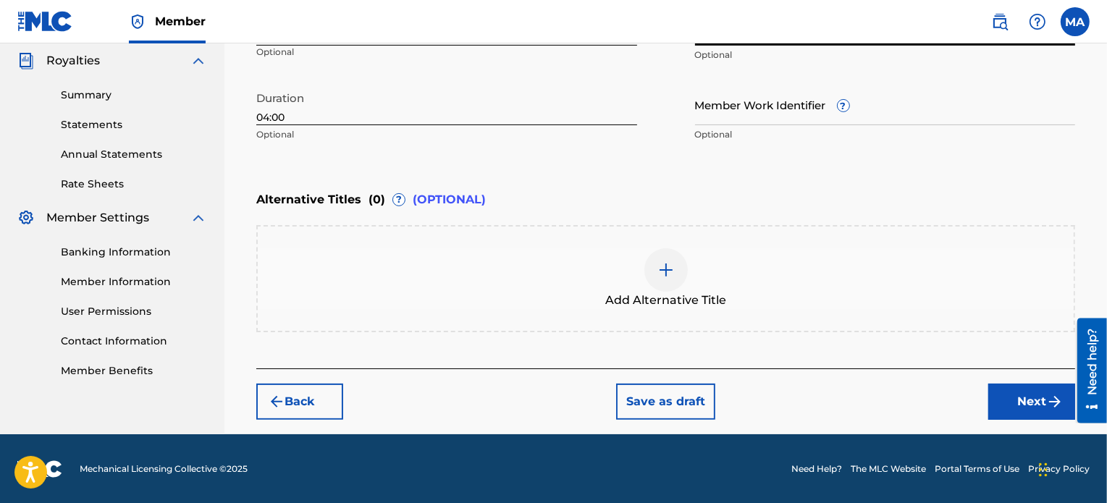
type input "T-318.565.922-3"
click at [1031, 408] on button "Next" at bounding box center [1031, 402] width 87 height 36
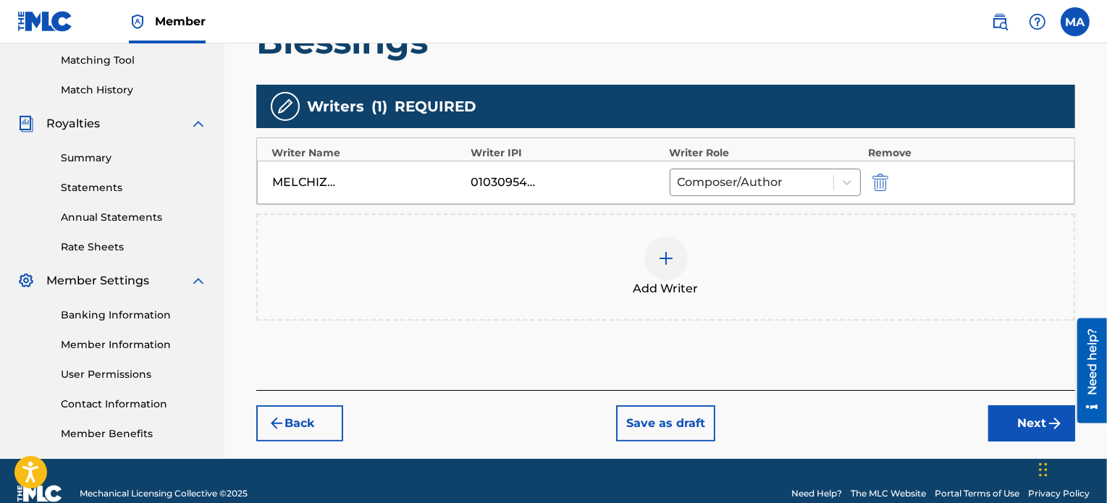
scroll to position [394, 0]
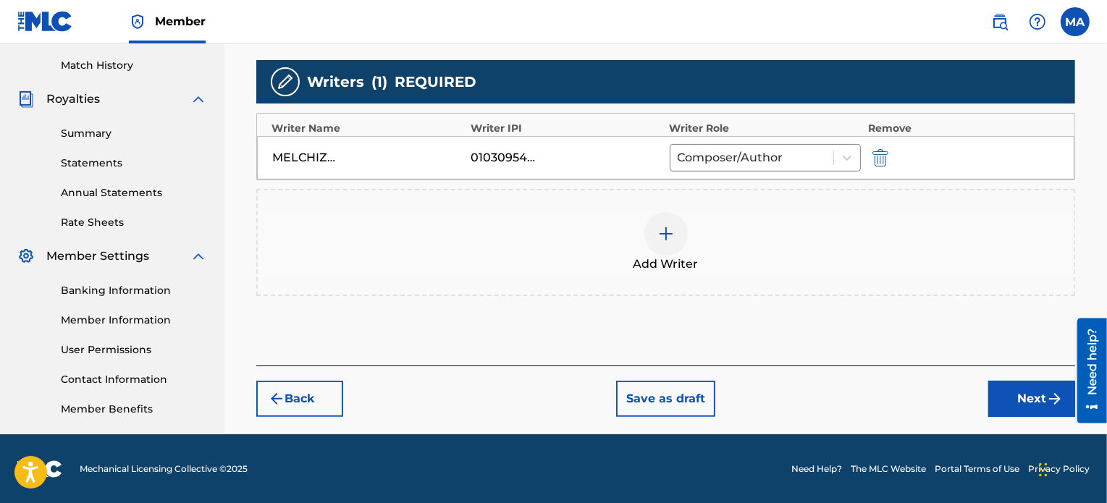
click at [1012, 393] on button "Next" at bounding box center [1031, 399] width 87 height 36
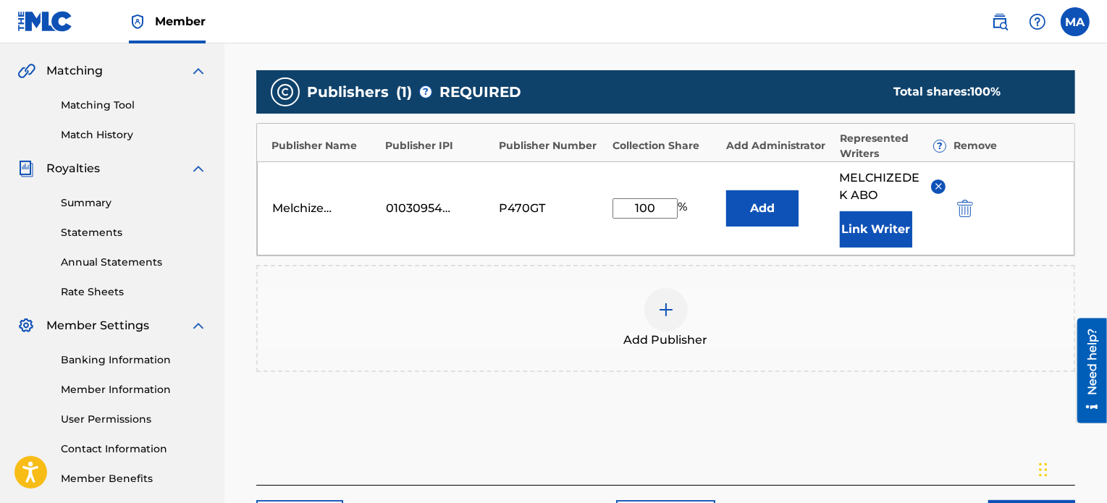
scroll to position [350, 0]
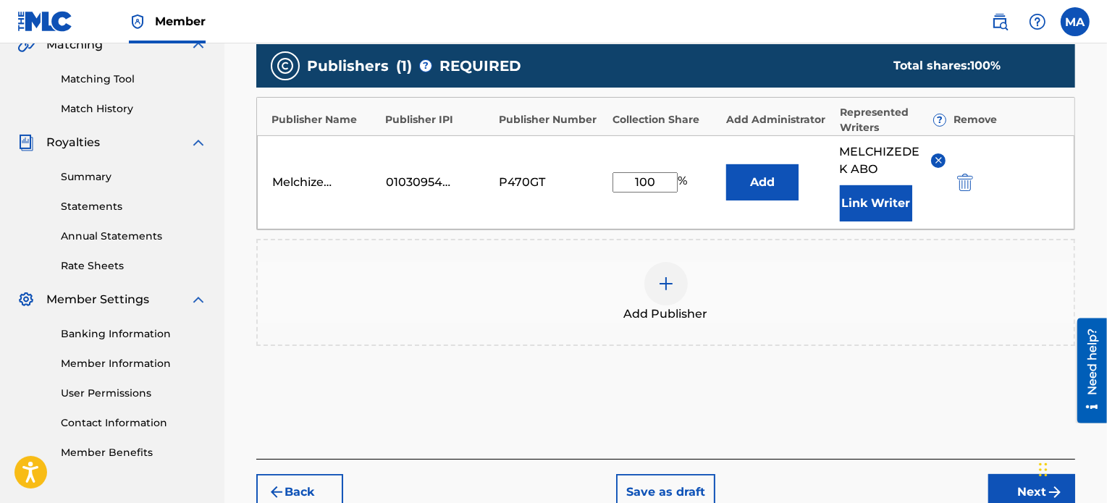
click at [859, 198] on button "Link Writer" at bounding box center [876, 203] width 72 height 36
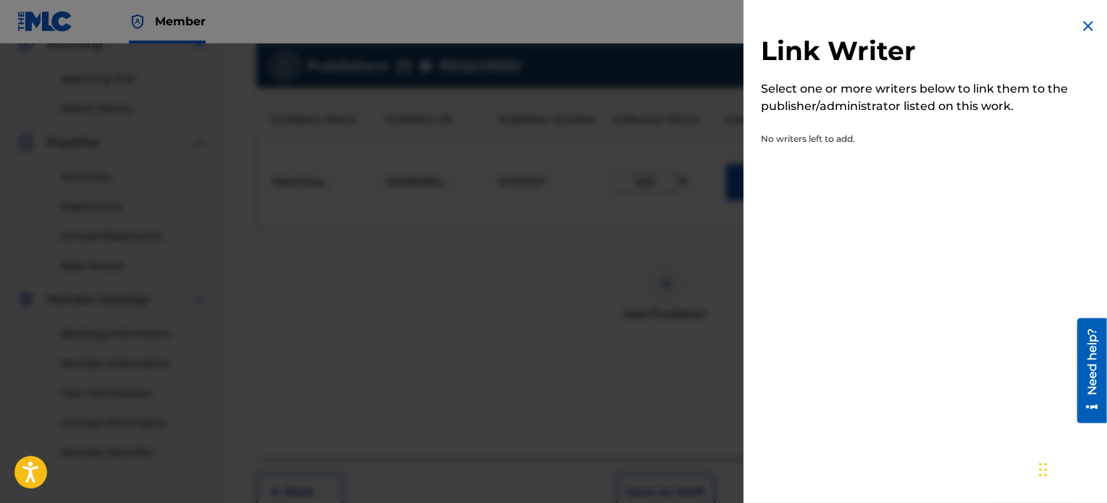
click at [1091, 28] on img at bounding box center [1088, 25] width 17 height 17
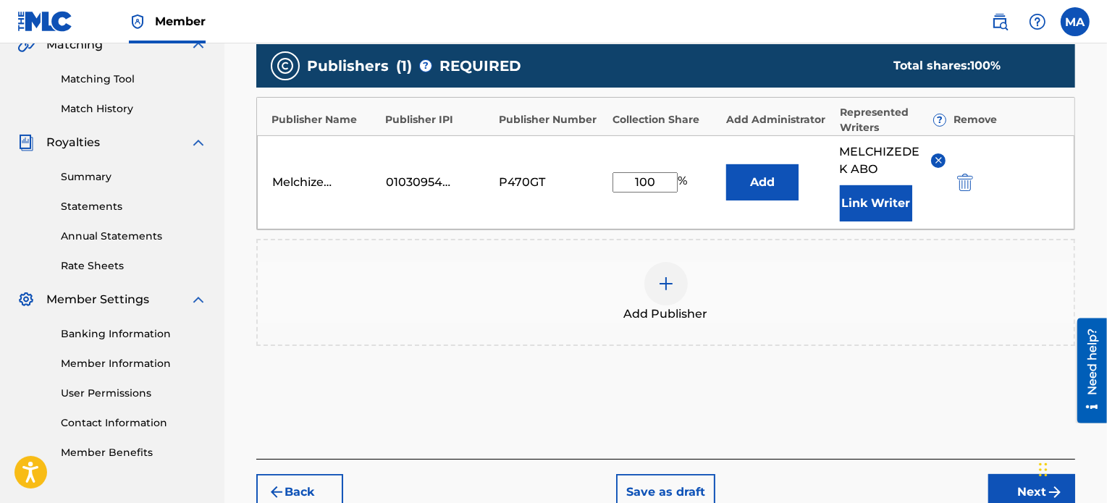
scroll to position [440, 0]
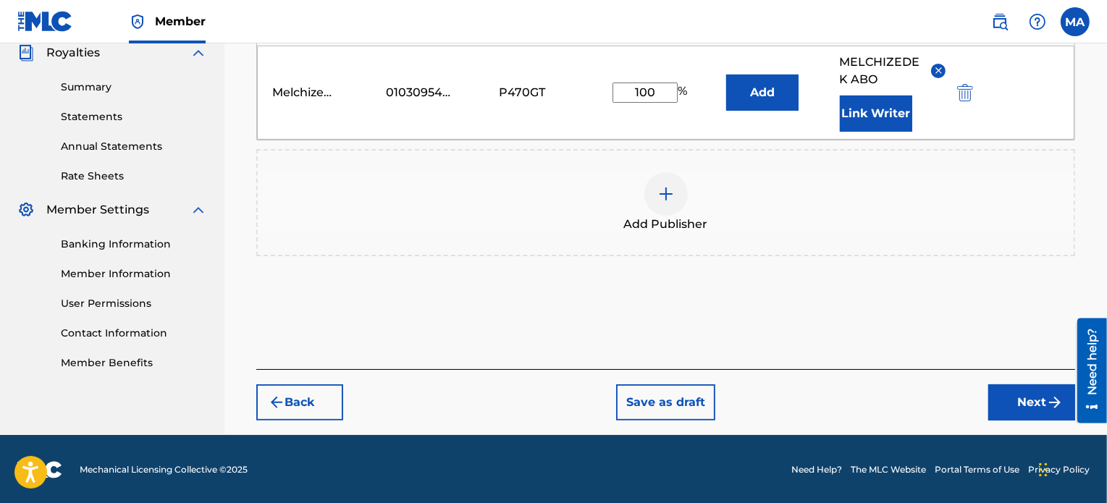
click at [1032, 393] on button "Next" at bounding box center [1031, 403] width 87 height 36
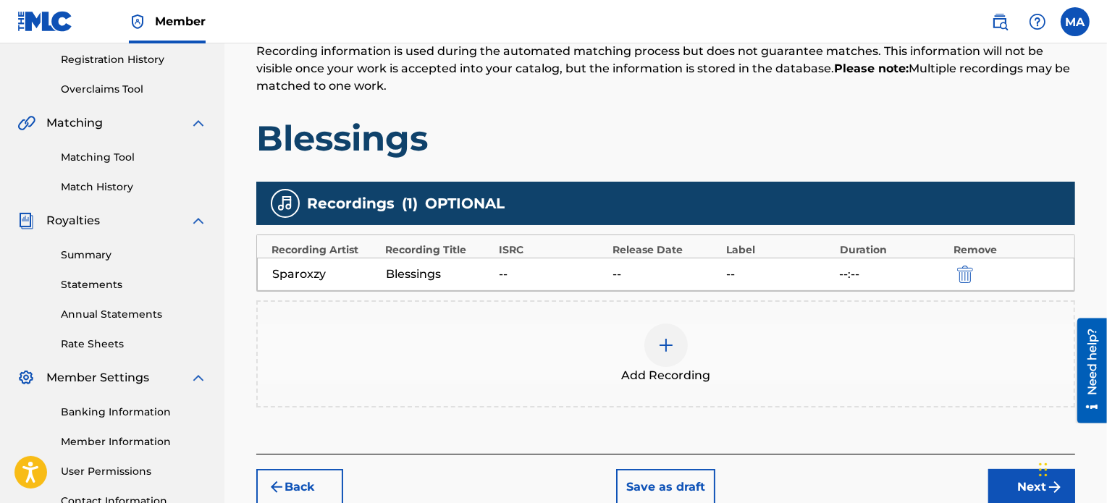
scroll to position [272, 0]
click at [970, 269] on img "submit" at bounding box center [965, 274] width 16 height 17
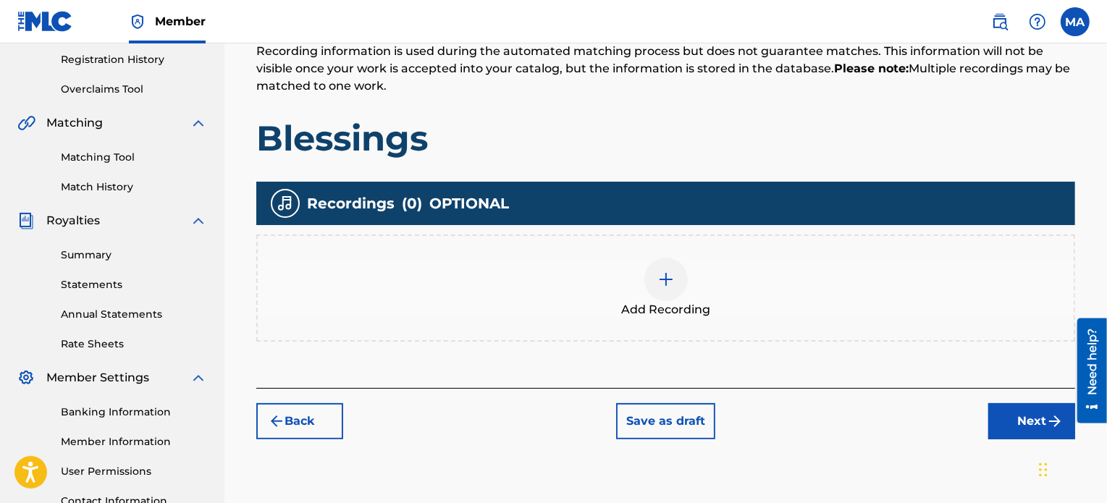
click at [678, 263] on div at bounding box center [665, 279] width 43 height 43
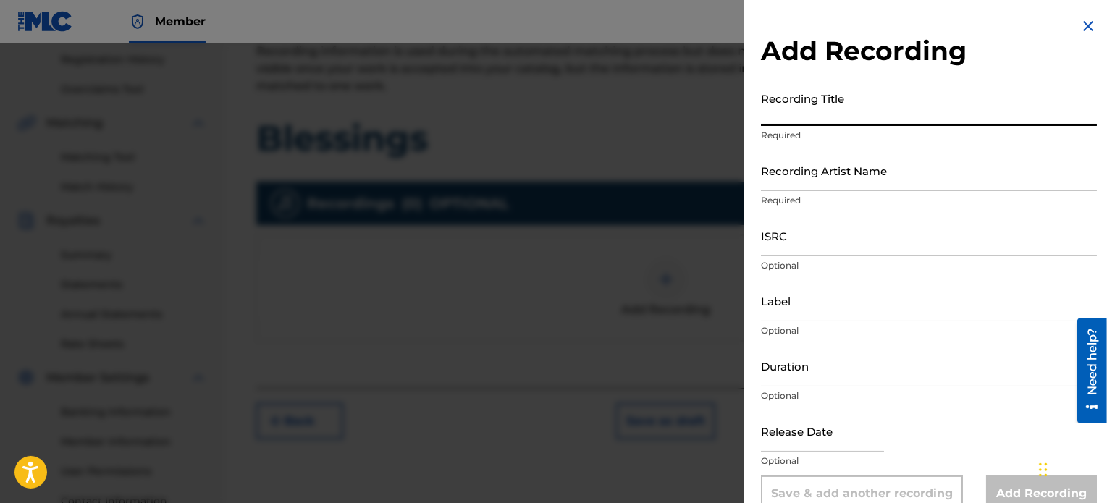
click at [829, 107] on input "Recording Title" at bounding box center [929, 105] width 336 height 41
type input "Bltssings"
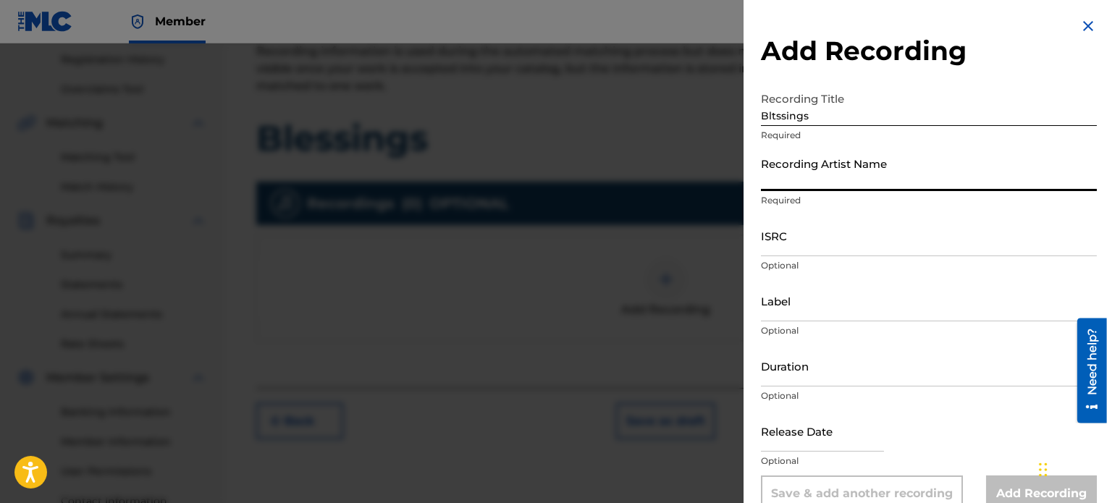
click at [828, 176] on input "Recording Artist Name" at bounding box center [929, 170] width 336 height 41
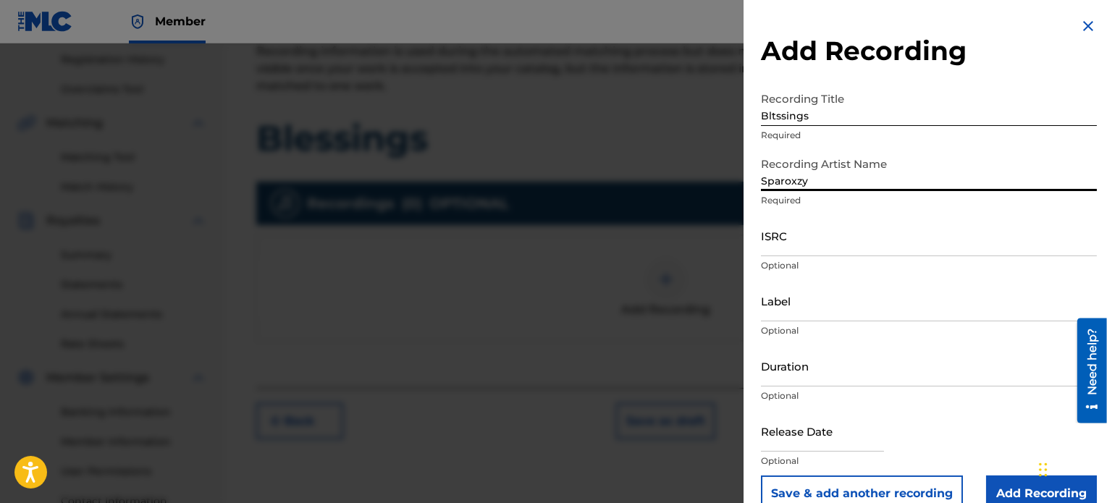
type input "Sparoxzy"
click at [801, 257] on div "ISRC Optional" at bounding box center [929, 247] width 336 height 65
click at [803, 248] on input "ISRC" at bounding box center [929, 235] width 336 height 41
paste input "QZNMV2521707"
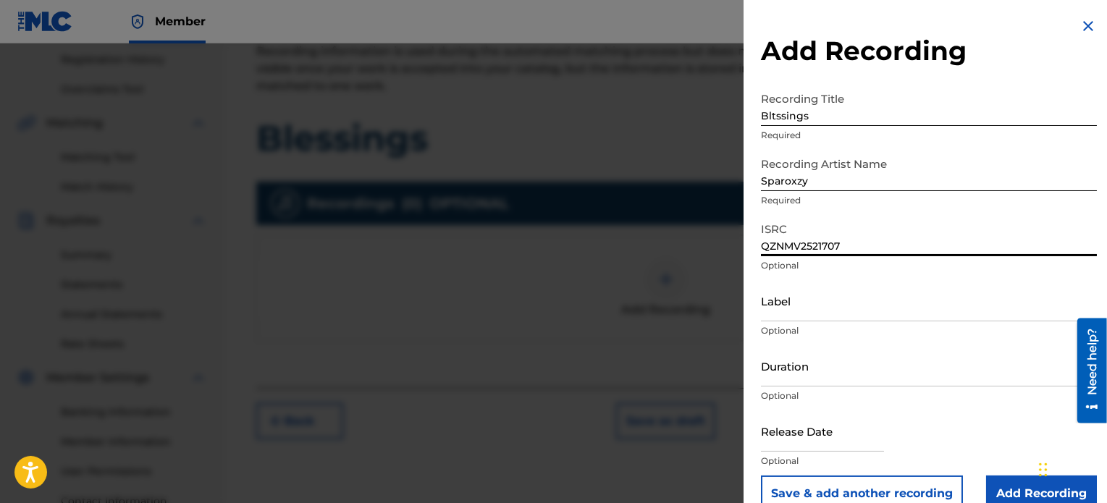
type input "QZNMV2521707"
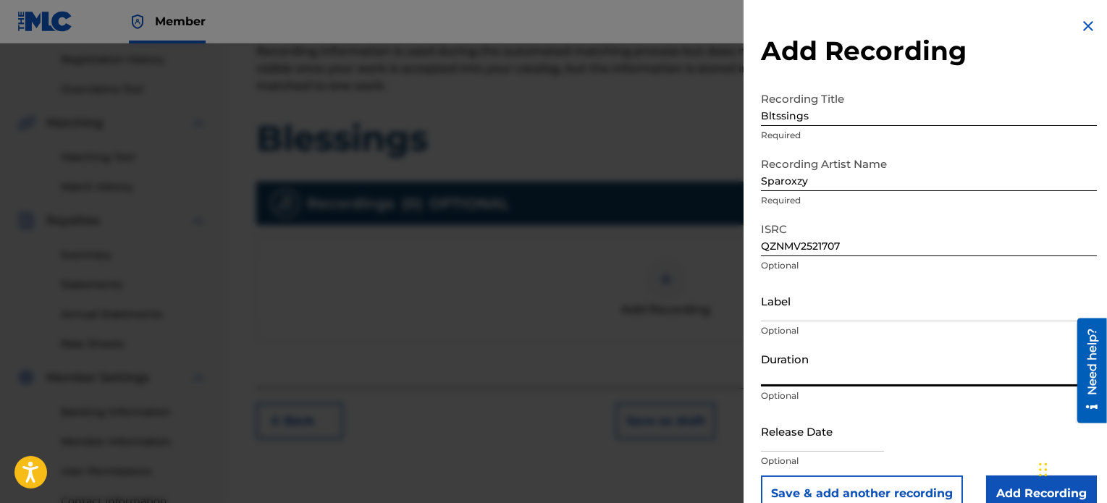
click at [812, 367] on input "Duration" at bounding box center [929, 365] width 336 height 41
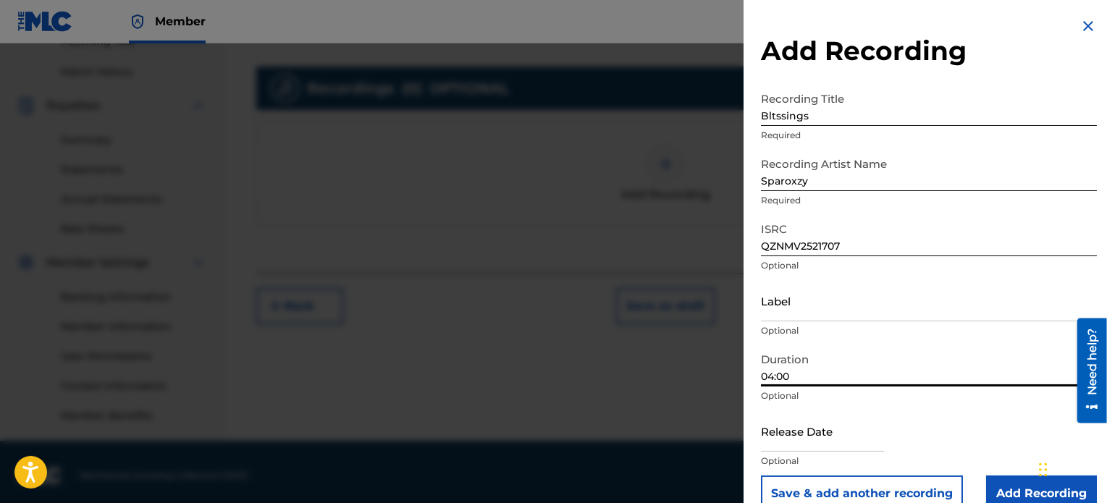
scroll to position [394, 0]
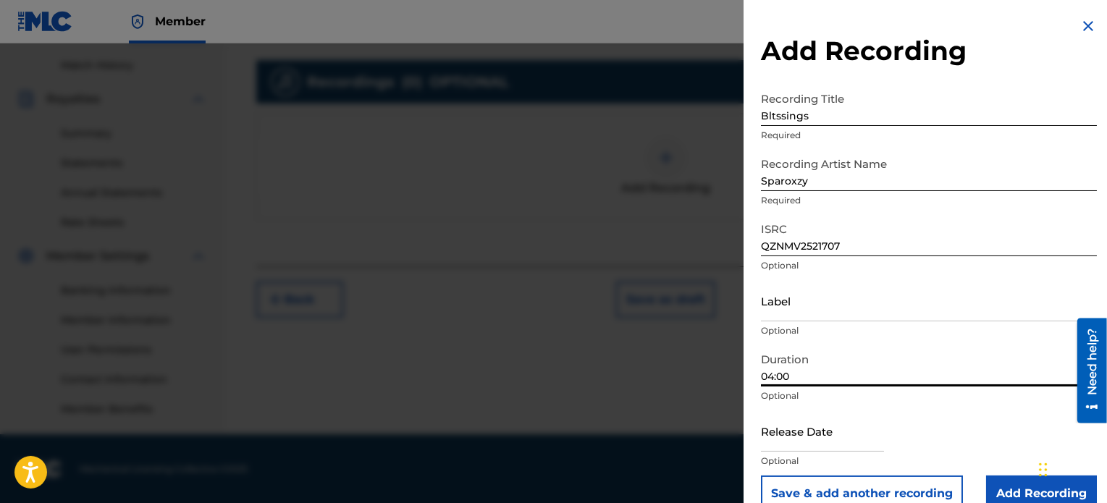
type input "04:00"
click at [1012, 495] on input "Add Recording" at bounding box center [1041, 494] width 111 height 36
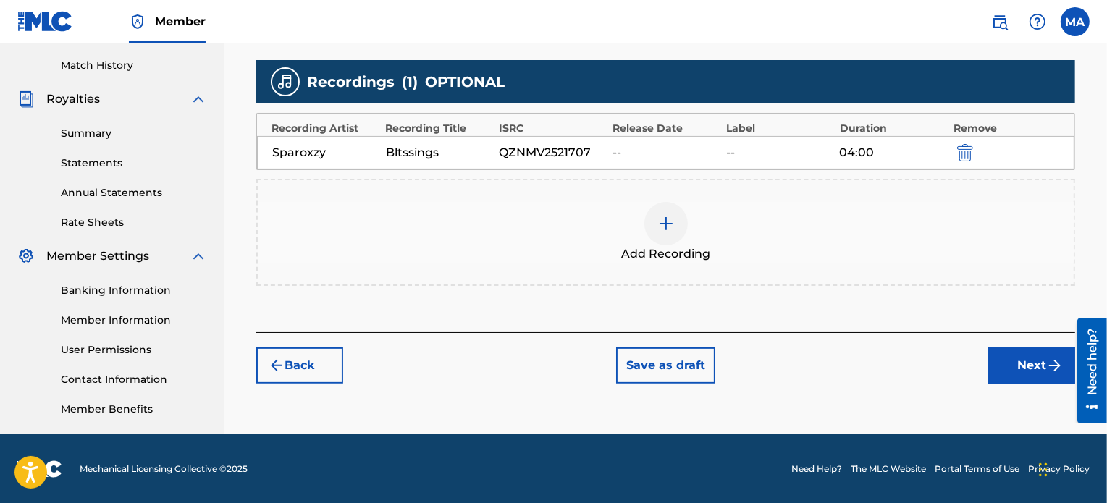
click at [1055, 371] on img "submit" at bounding box center [1054, 365] width 17 height 17
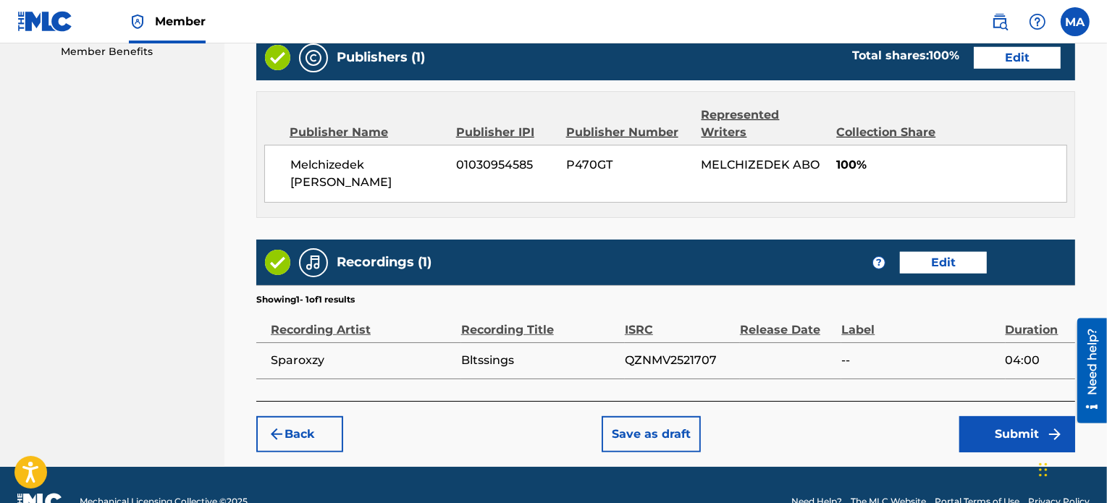
scroll to position [765, 0]
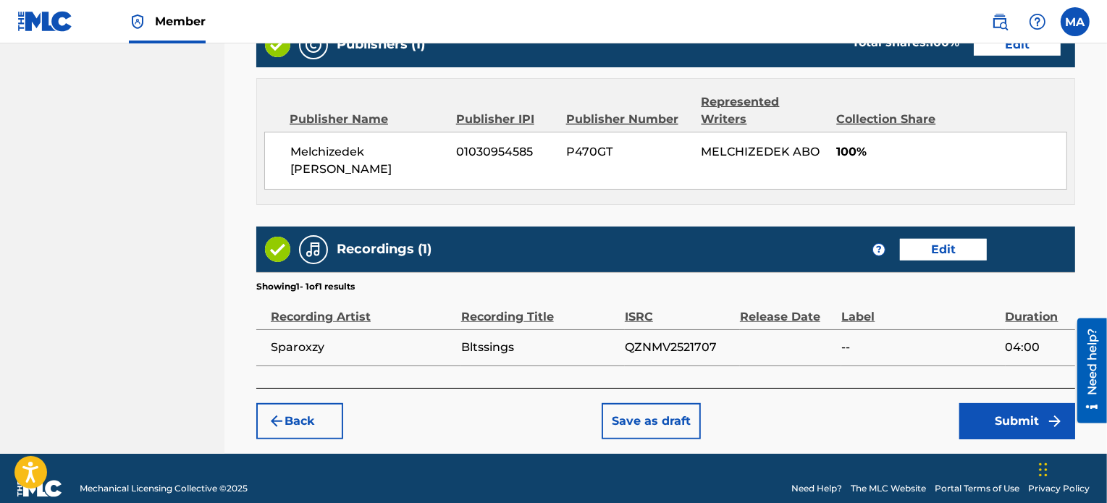
click at [1037, 411] on button "Submit" at bounding box center [1017, 421] width 116 height 36
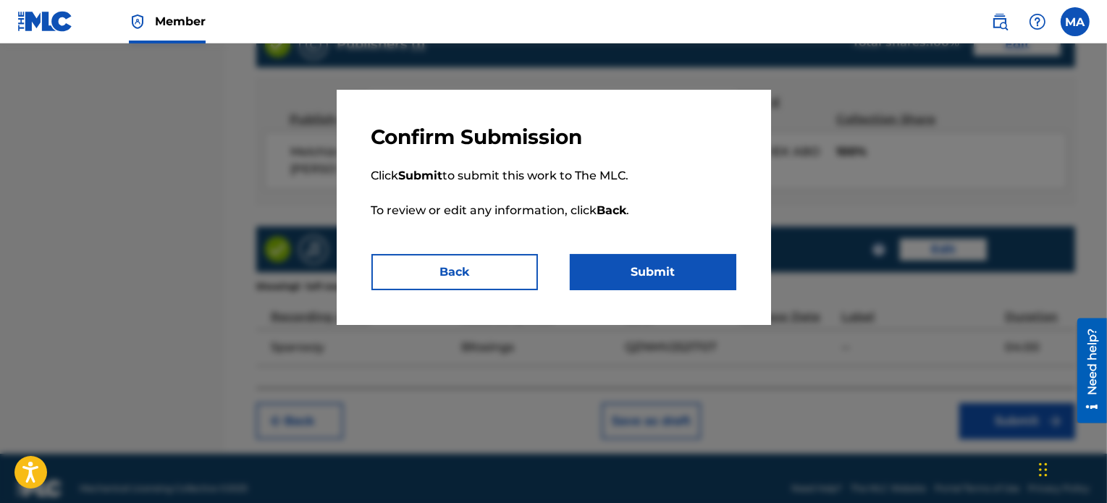
click at [646, 277] on button "Submit" at bounding box center [653, 272] width 167 height 36
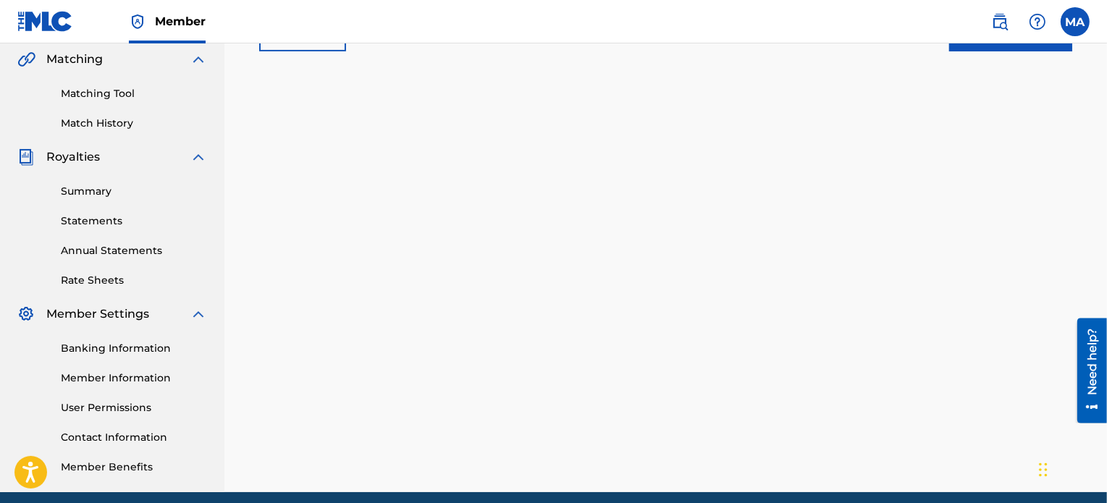
scroll to position [337, 0]
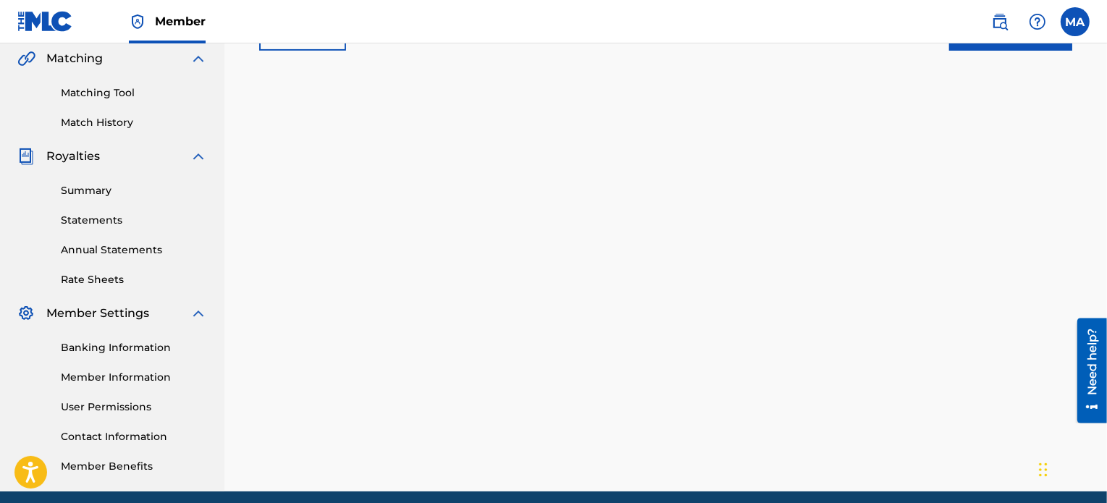
click at [133, 351] on link "Banking Information" at bounding box center [134, 347] width 146 height 15
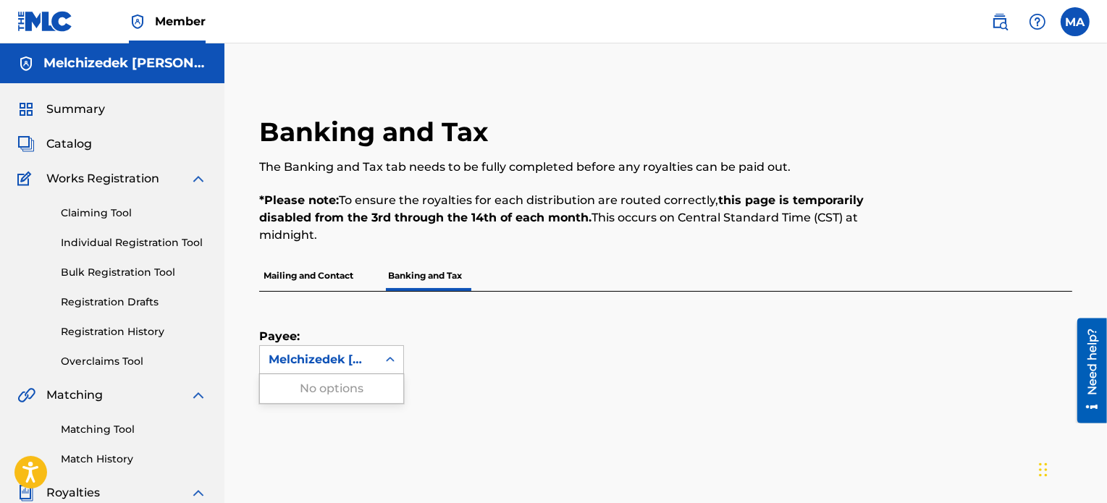
click at [395, 358] on icon at bounding box center [390, 360] width 14 height 14
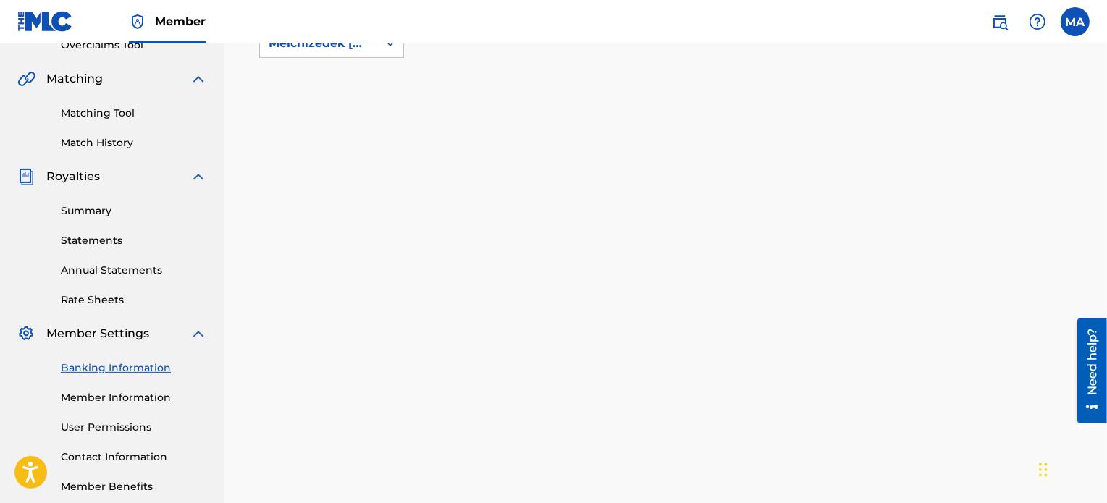
scroll to position [297, 0]
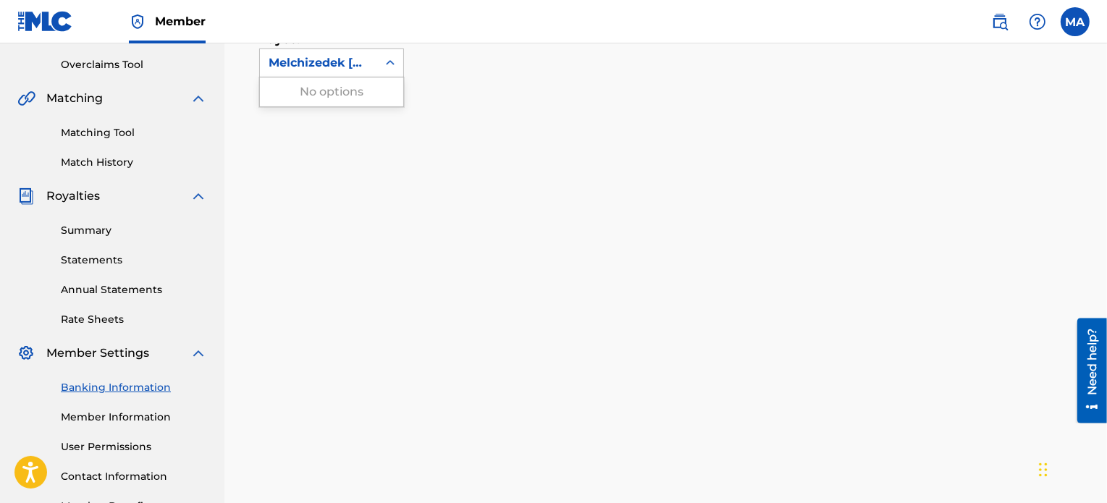
click at [360, 60] on div "Melchizedek [PERSON_NAME]" at bounding box center [319, 62] width 100 height 17
drag, startPoint x: 360, startPoint y: 60, endPoint x: 338, endPoint y: 63, distance: 21.9
click at [338, 63] on div "Melchizedek [PERSON_NAME]" at bounding box center [319, 62] width 100 height 17
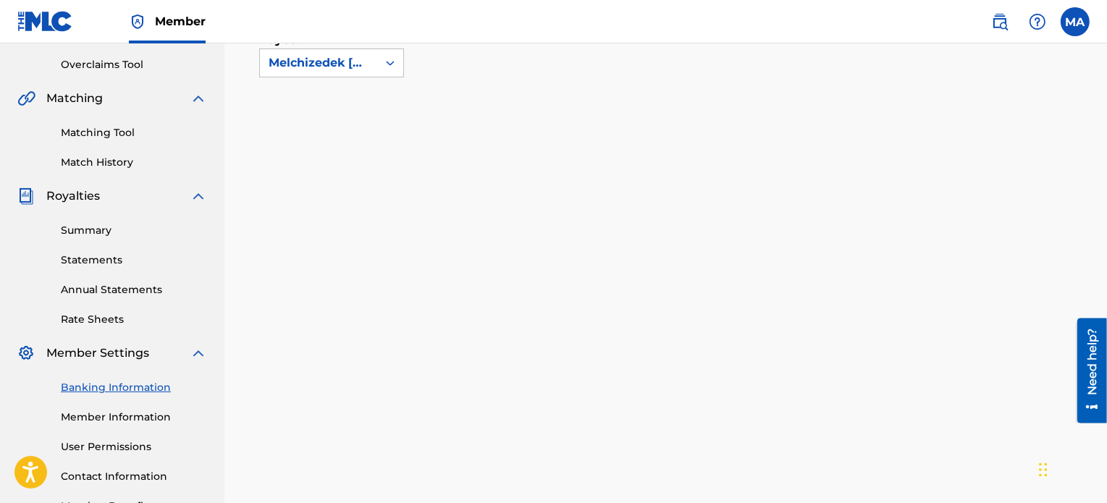
click at [117, 412] on link "Member Information" at bounding box center [134, 417] width 146 height 15
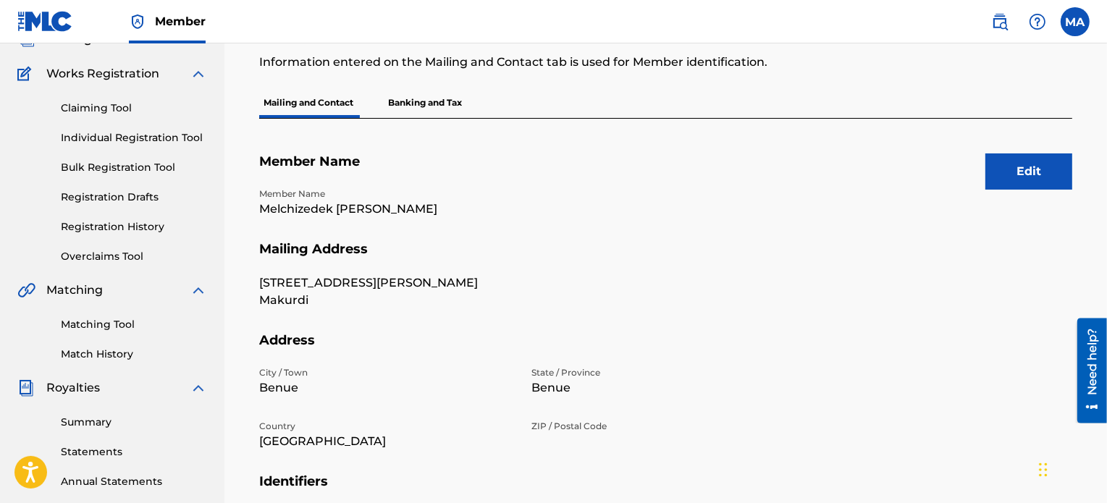
scroll to position [101, 0]
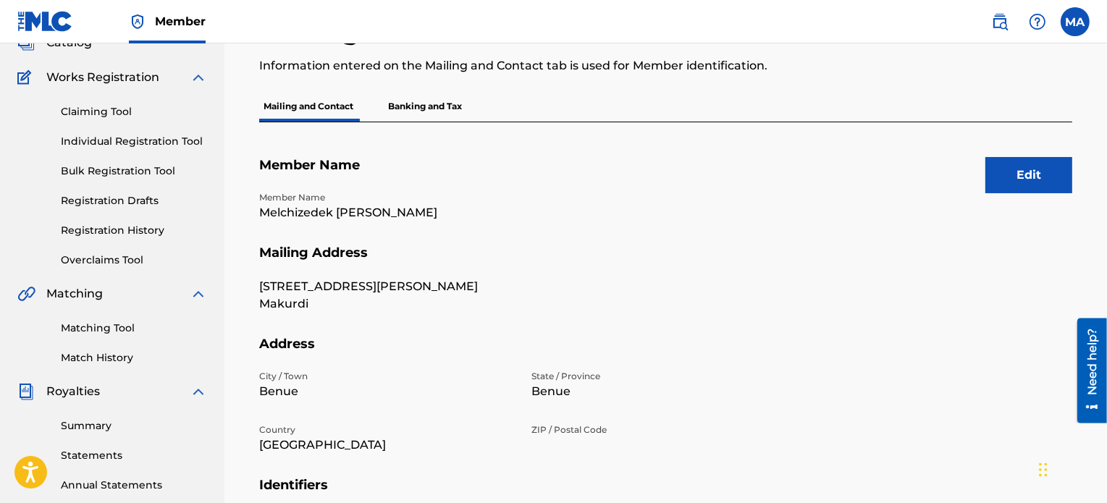
click at [996, 175] on button "Edit" at bounding box center [1029, 175] width 87 height 36
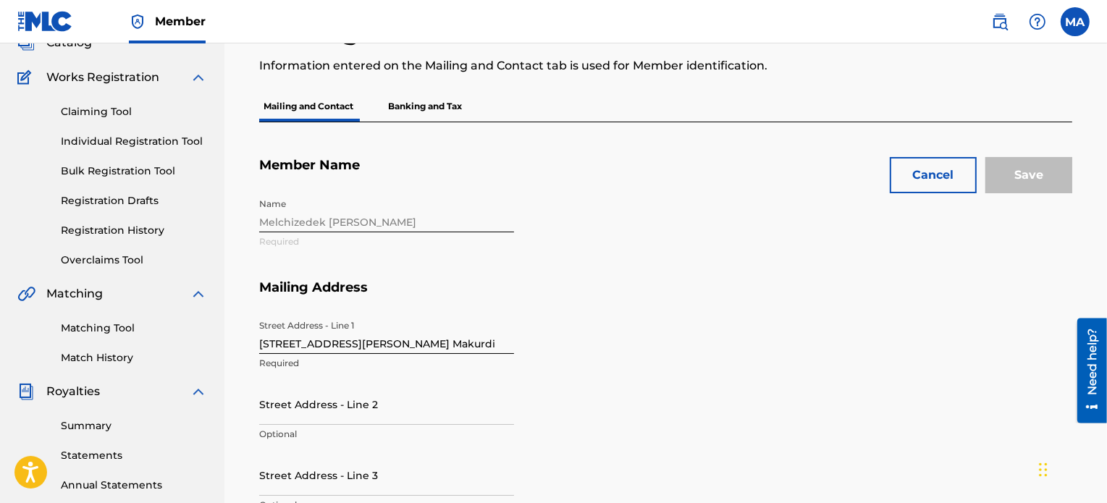
click at [301, 218] on div "Name [PERSON_NAME] Required" at bounding box center [522, 235] width 527 height 88
drag, startPoint x: 463, startPoint y: 339, endPoint x: 186, endPoint y: 317, distance: 278.2
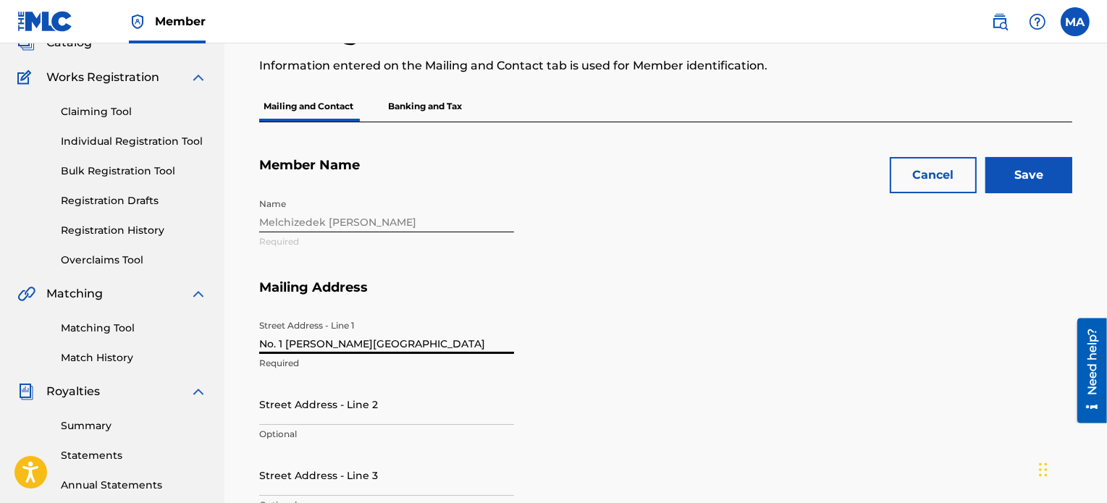
type input "No. 1 [PERSON_NAME][GEOGRAPHIC_DATA]"
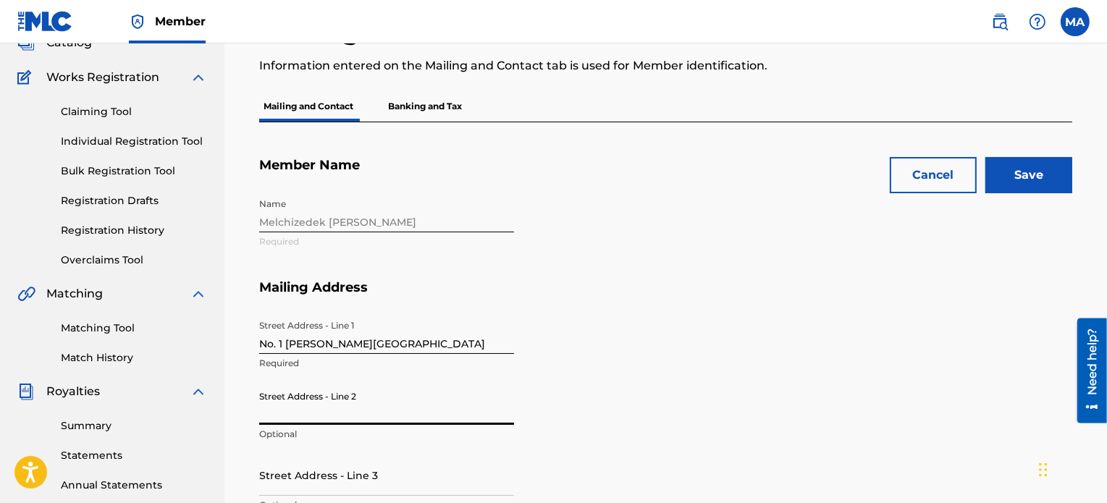
click at [283, 412] on input "Street Address - Line 2" at bounding box center [386, 404] width 255 height 41
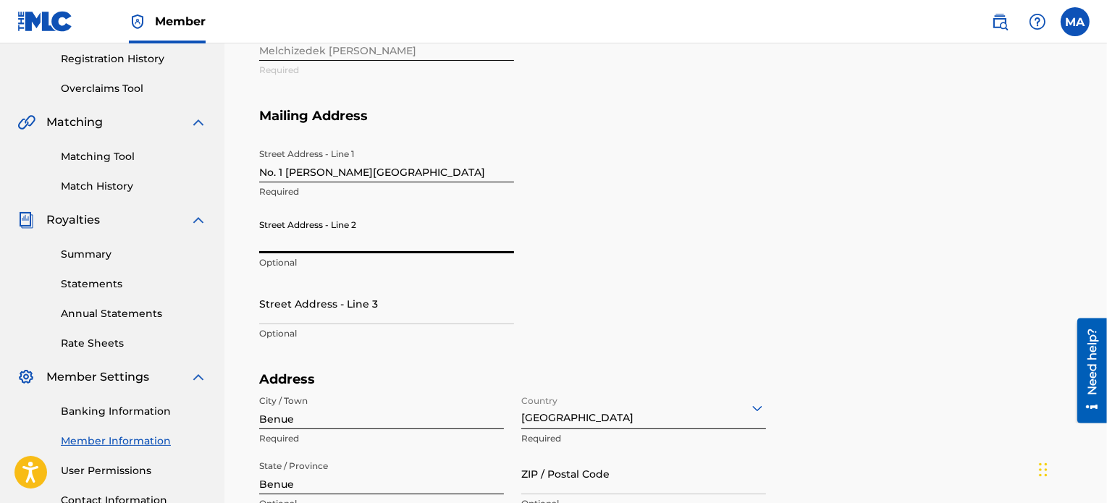
scroll to position [271, 0]
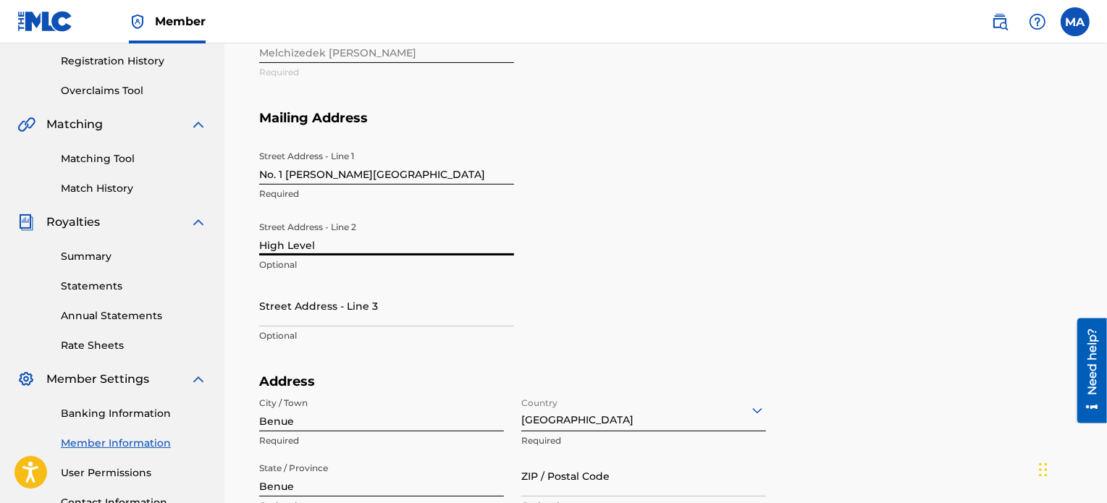
type input "High Level"
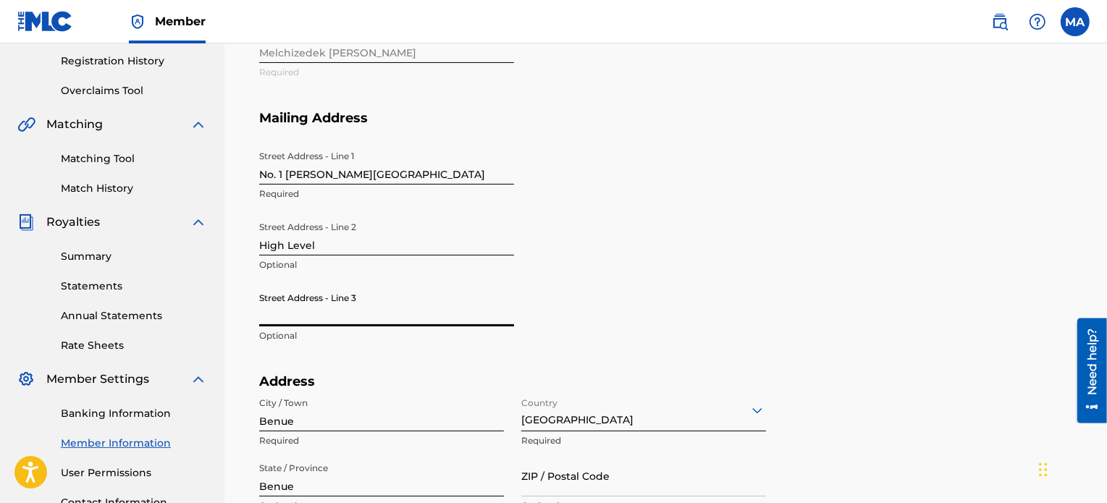
click at [358, 310] on input "Street Address - Line 3" at bounding box center [386, 305] width 255 height 41
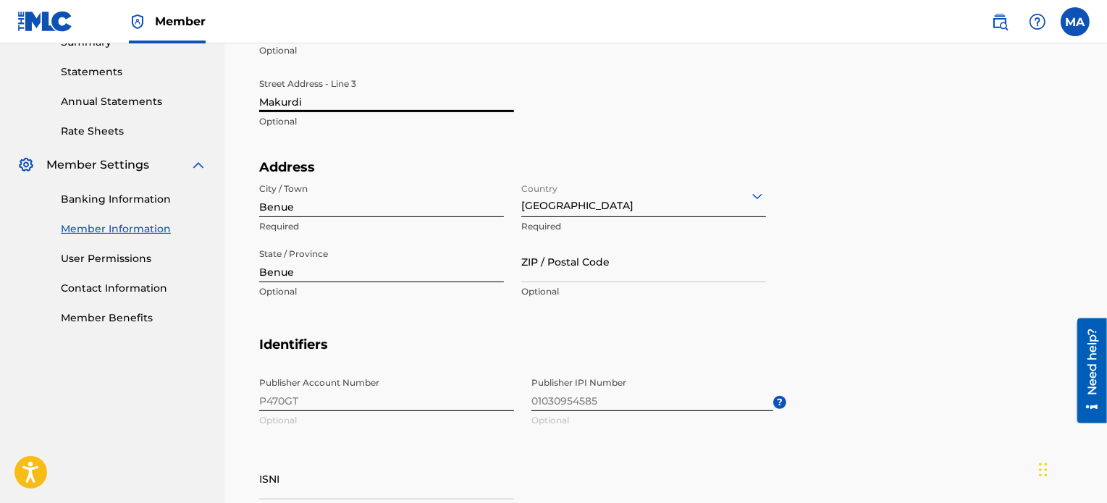
scroll to position [484, 0]
type input "Makurdi"
click at [697, 279] on input "ZIP / Postal Code" at bounding box center [643, 262] width 245 height 41
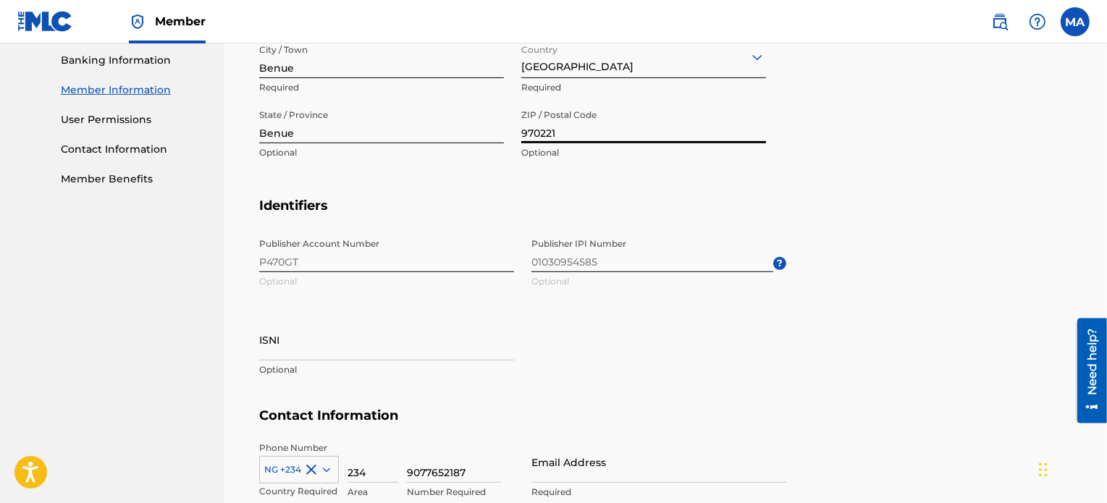
scroll to position [627, 0]
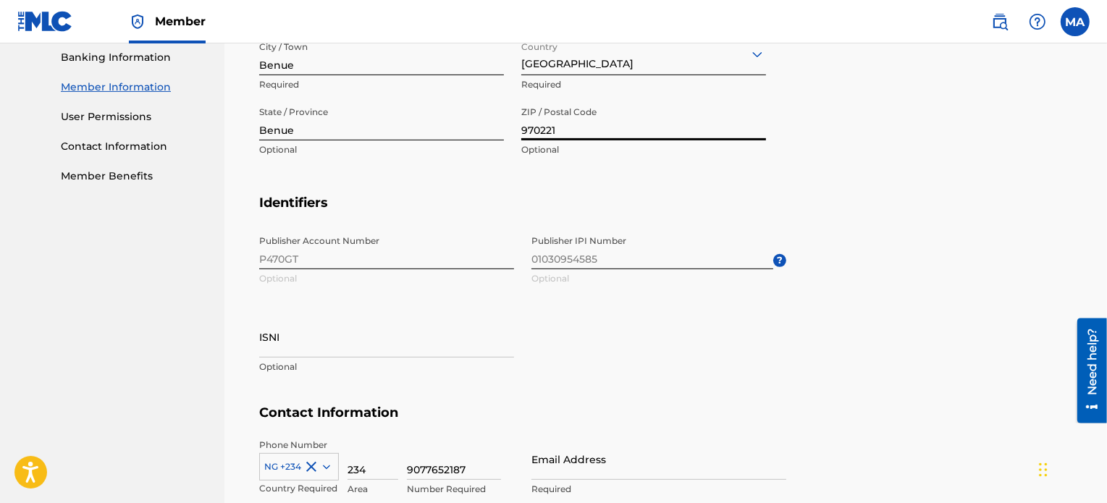
type input "970221"
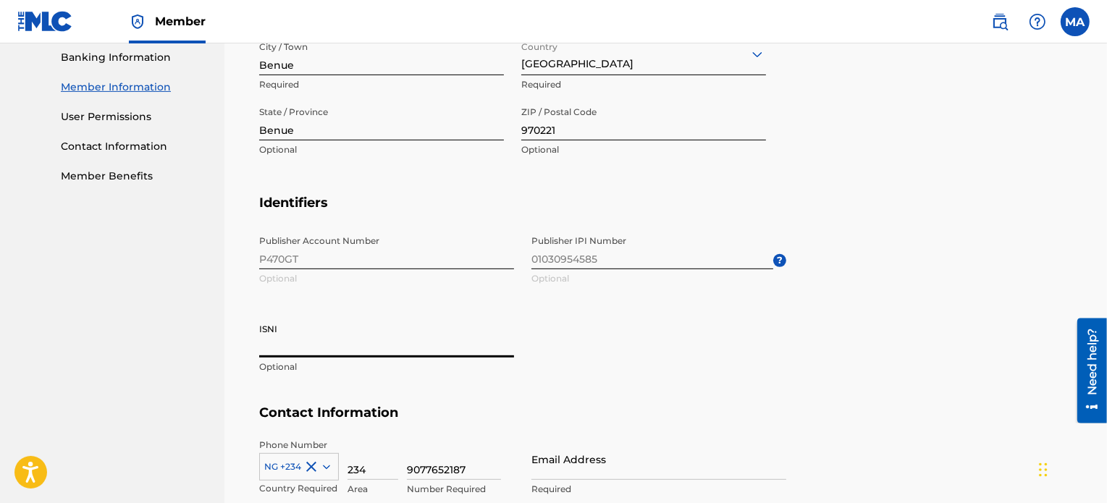
click at [369, 344] on input "ISNI" at bounding box center [386, 336] width 255 height 41
click at [573, 319] on div "Publisher Account Number P470GT Optional Publisher IPI Number 01030954585 Optio…" at bounding box center [522, 316] width 527 height 177
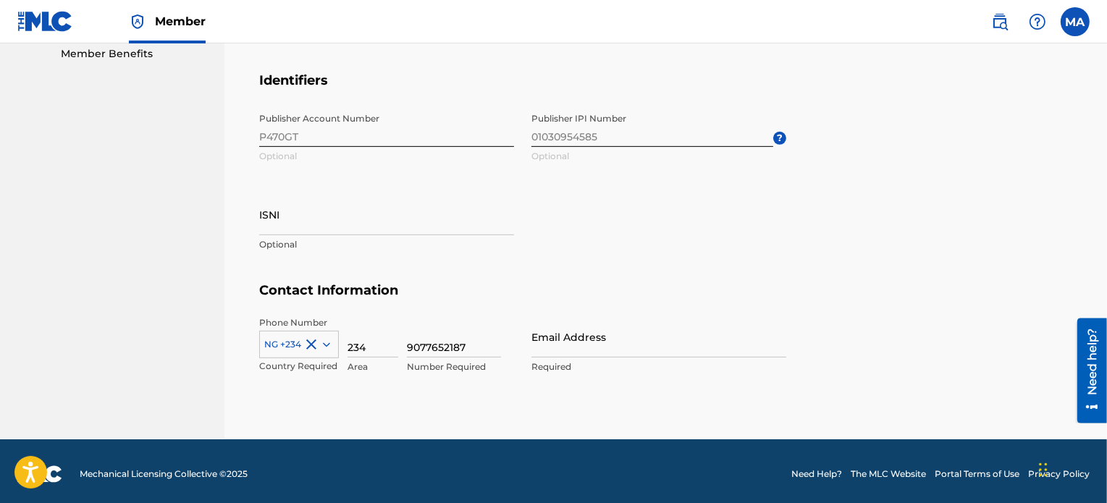
scroll to position [755, 0]
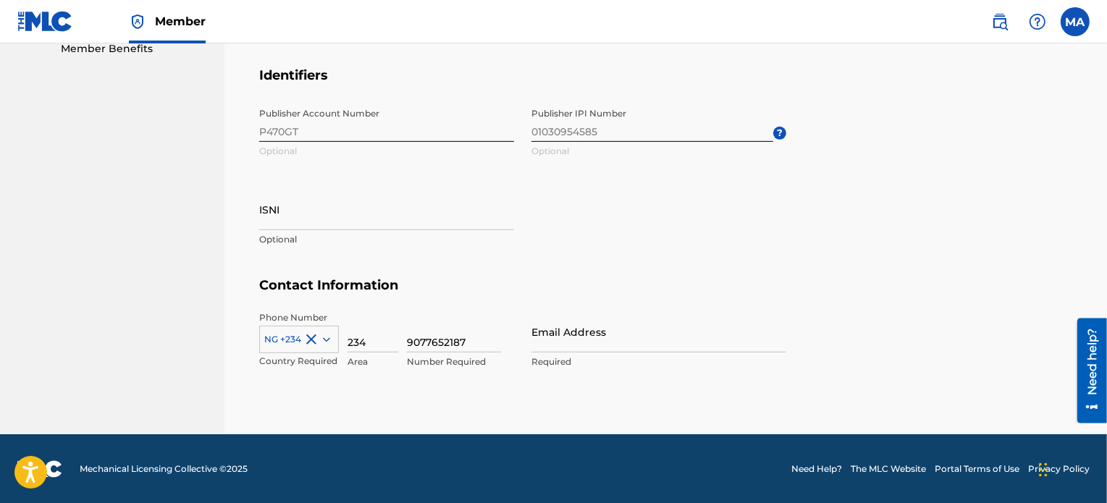
click at [480, 340] on input "9077652187" at bounding box center [454, 331] width 94 height 41
click at [649, 329] on input "Email Address" at bounding box center [659, 331] width 255 height 41
type input "[EMAIL_ADDRESS][DOMAIN_NAME]"
drag, startPoint x: 475, startPoint y: 344, endPoint x: 334, endPoint y: 332, distance: 141.7
click at [334, 332] on div "NG +234 Country Required 234 Area 9077652187 Number Required" at bounding box center [386, 343] width 255 height 65
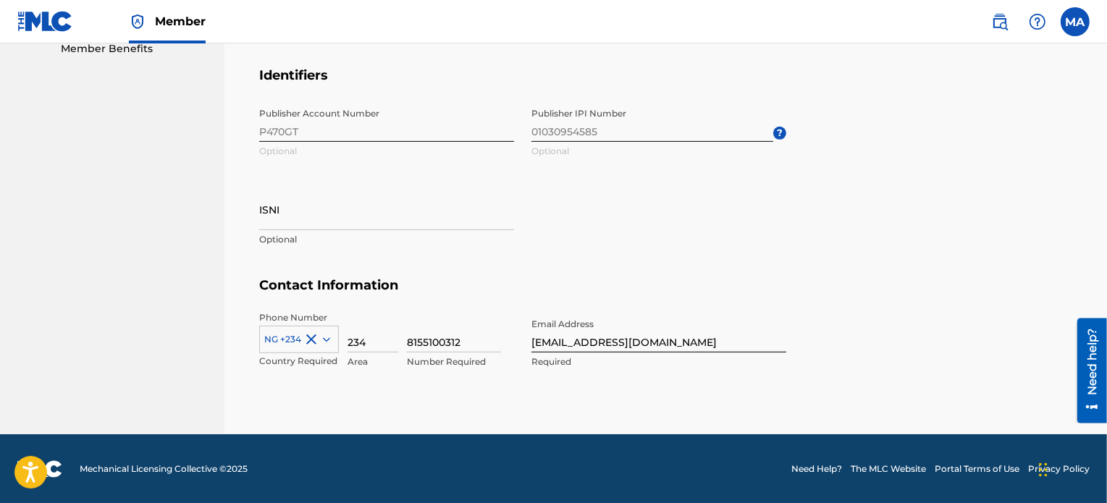
type input "8155100312"
click at [854, 388] on section "Contact Information Phone Number NG +234 Country Required 234 Area 8155100312 N…" at bounding box center [665, 338] width 813 height 122
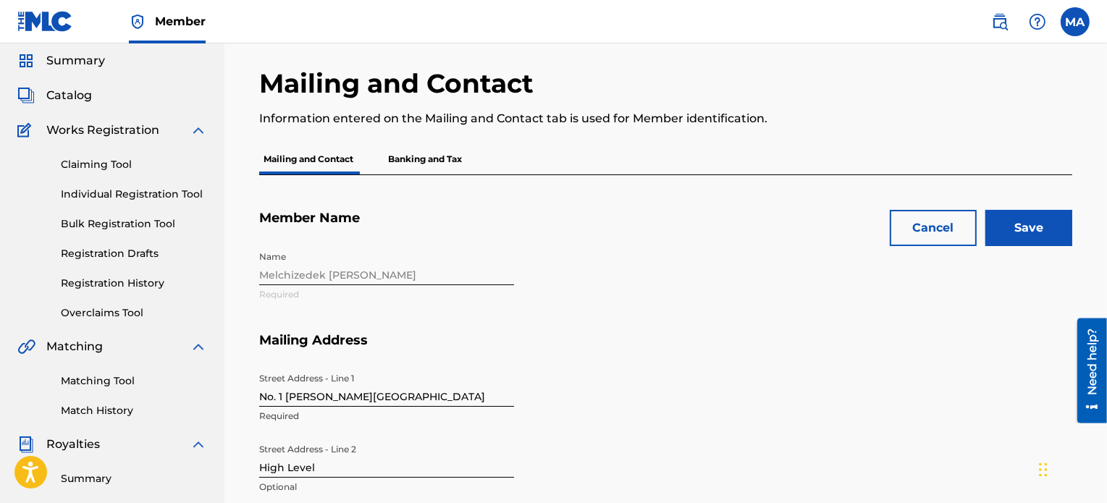
scroll to position [36, 0]
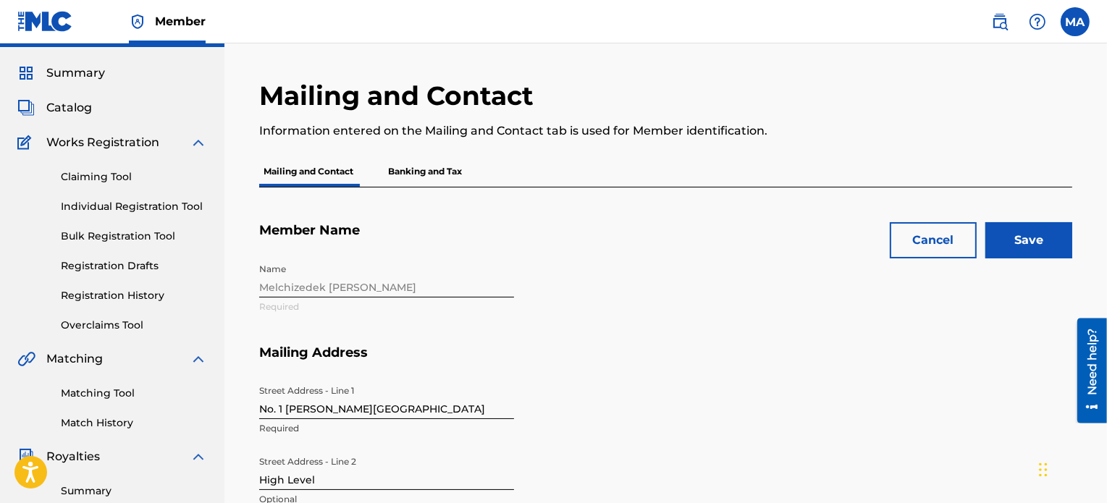
click at [1013, 238] on input "Save" at bounding box center [1029, 240] width 87 height 36
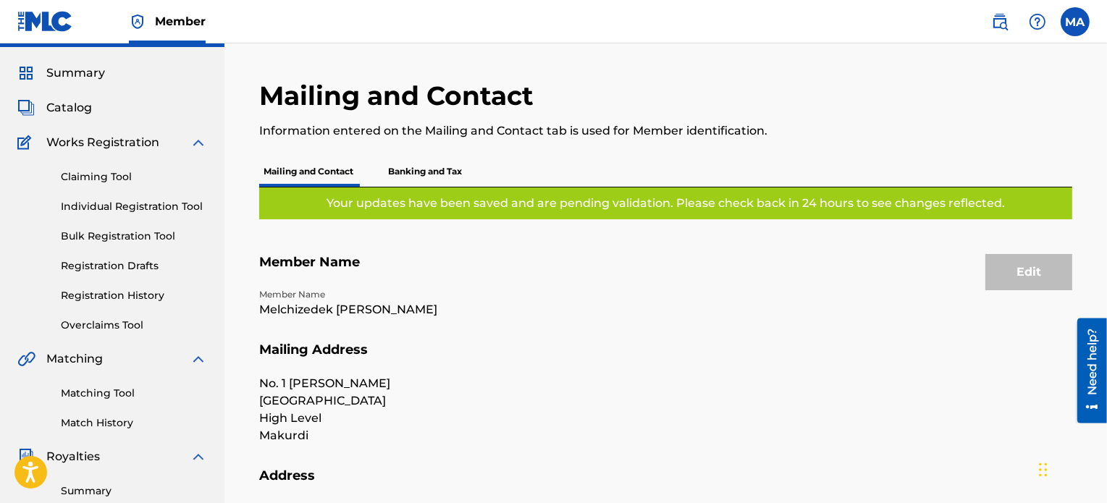
click at [448, 170] on p "Banking and Tax" at bounding box center [425, 171] width 83 height 30
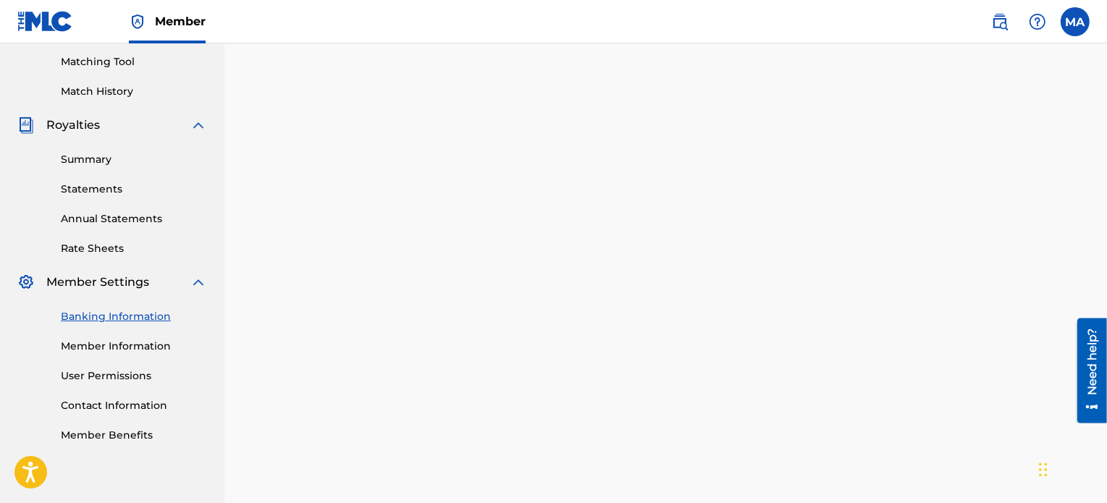
scroll to position [369, 0]
click at [94, 193] on link "Statements" at bounding box center [134, 188] width 146 height 15
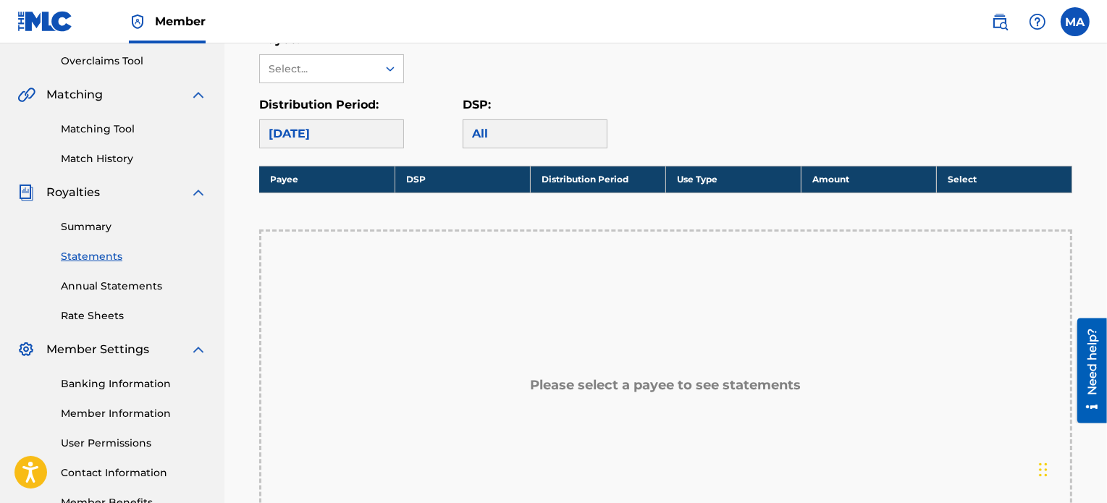
scroll to position [301, 0]
click at [381, 73] on div at bounding box center [390, 69] width 26 height 26
click at [368, 108] on div "No options" at bounding box center [331, 97] width 143 height 29
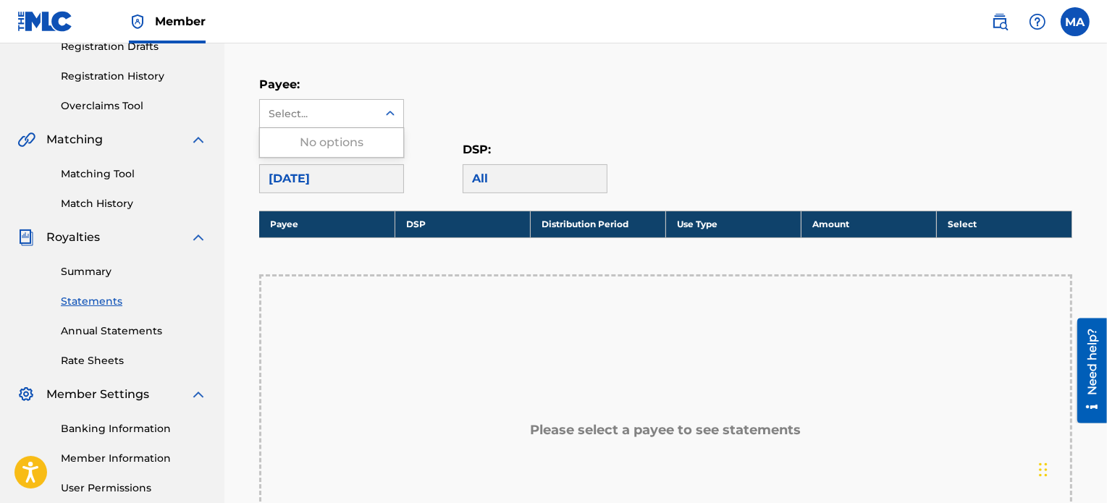
scroll to position [248, 0]
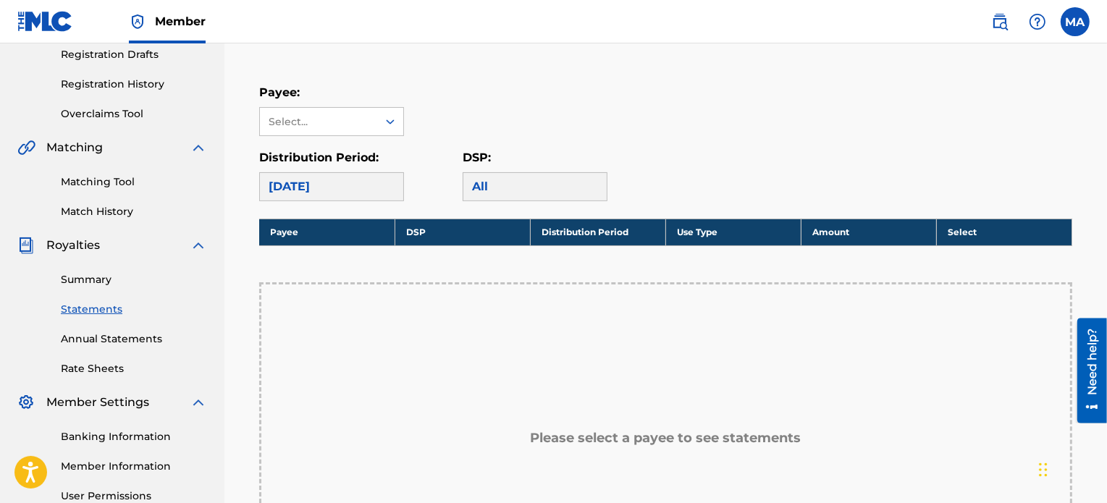
click at [277, 114] on div "Select..." at bounding box center [318, 121] width 98 height 15
click at [84, 279] on link "Summary" at bounding box center [134, 279] width 146 height 15
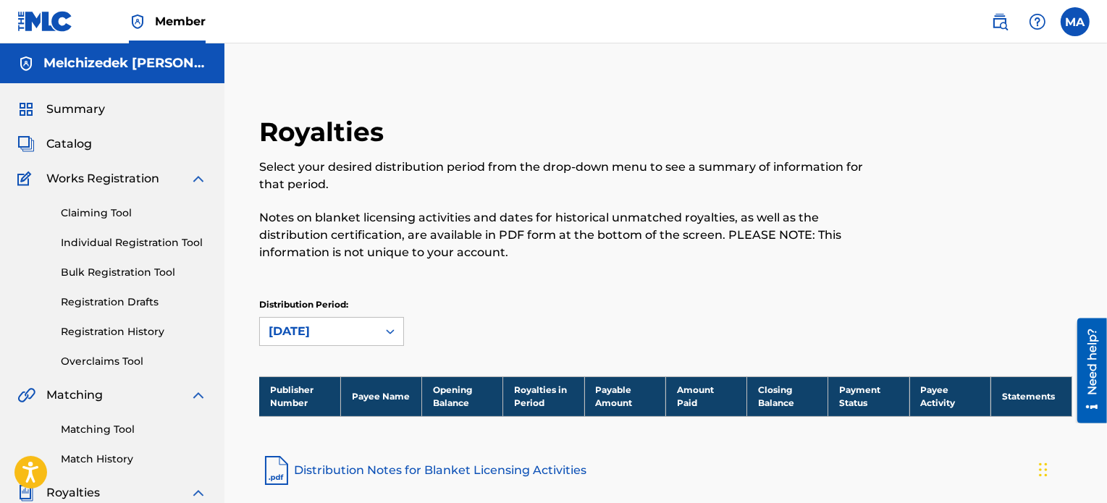
scroll to position [394, 0]
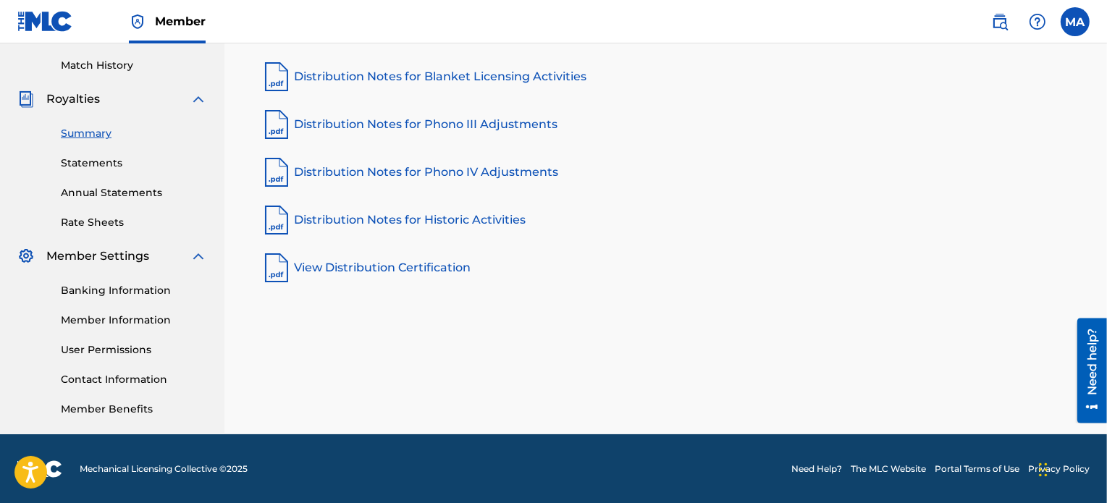
click at [377, 72] on link "Distribution Notes for Blanket Licensing Activities" at bounding box center [665, 76] width 813 height 35
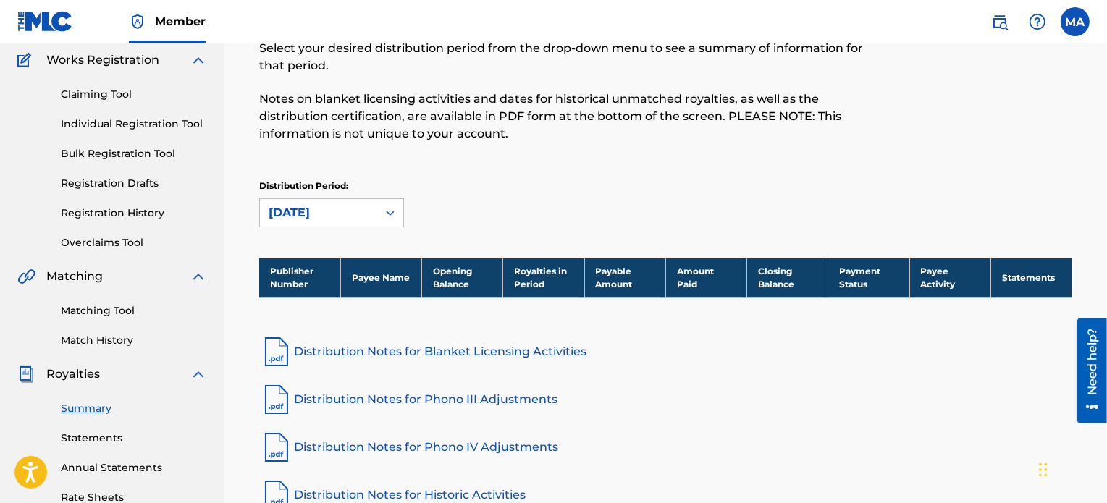
scroll to position [114, 0]
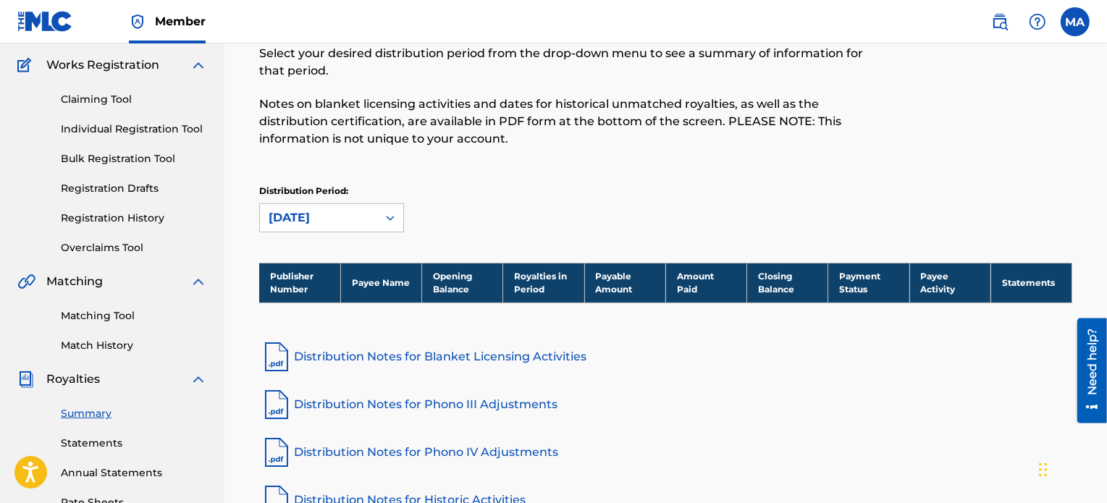
click at [368, 289] on th "Payee Name" at bounding box center [380, 283] width 81 height 40
click at [106, 102] on link "Claiming Tool" at bounding box center [134, 99] width 146 height 15
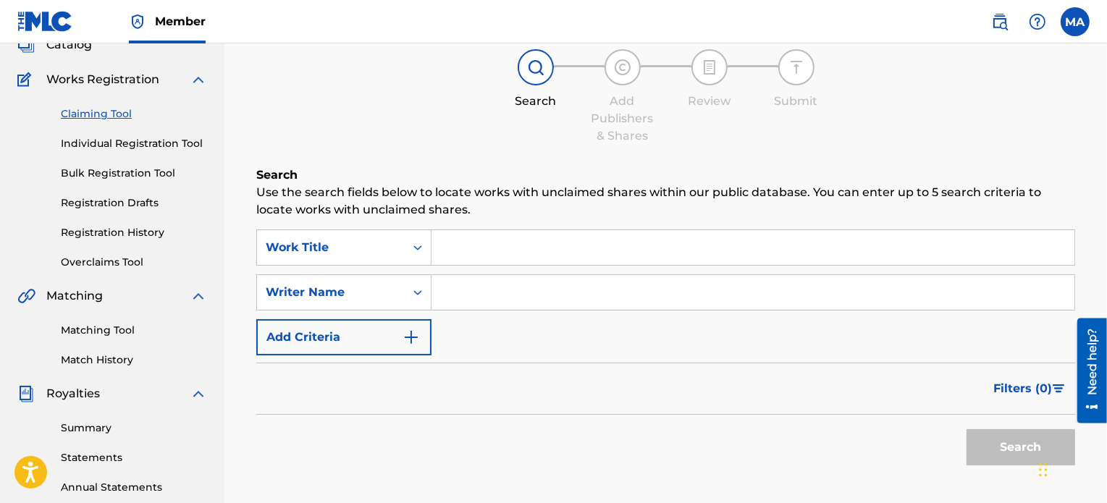
scroll to position [97, 0]
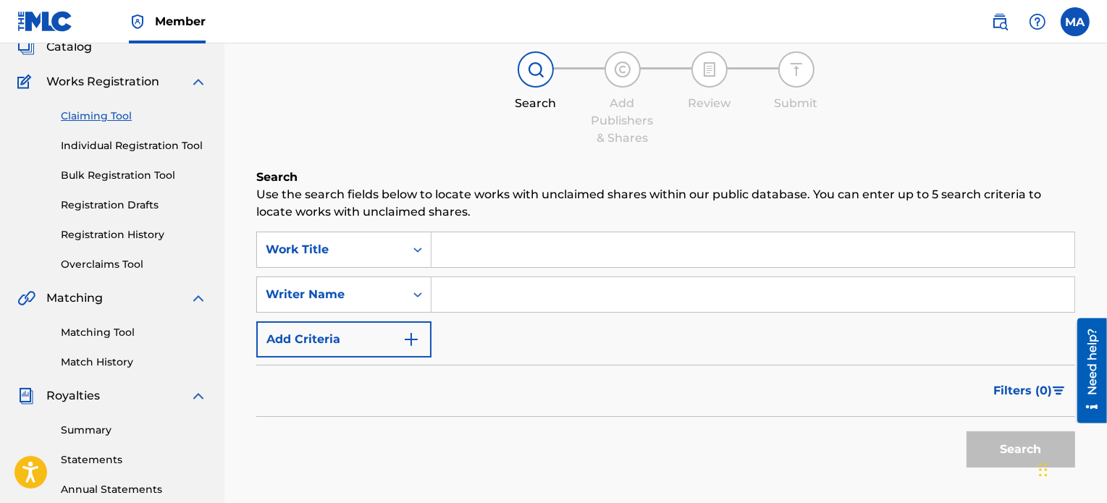
click at [626, 248] on input "Search Form" at bounding box center [753, 249] width 643 height 35
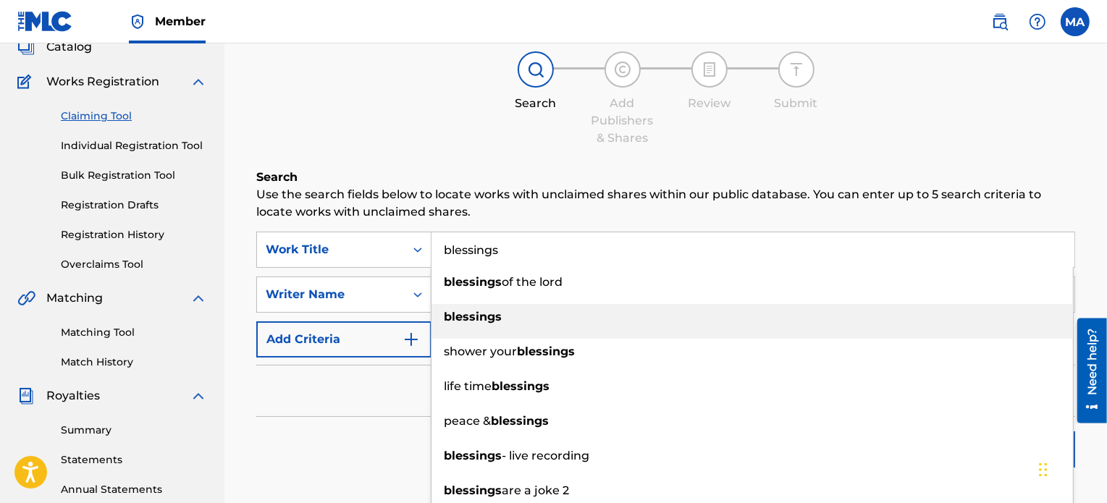
type input "blessings"
click at [469, 316] on strong "blessings" at bounding box center [473, 317] width 58 height 14
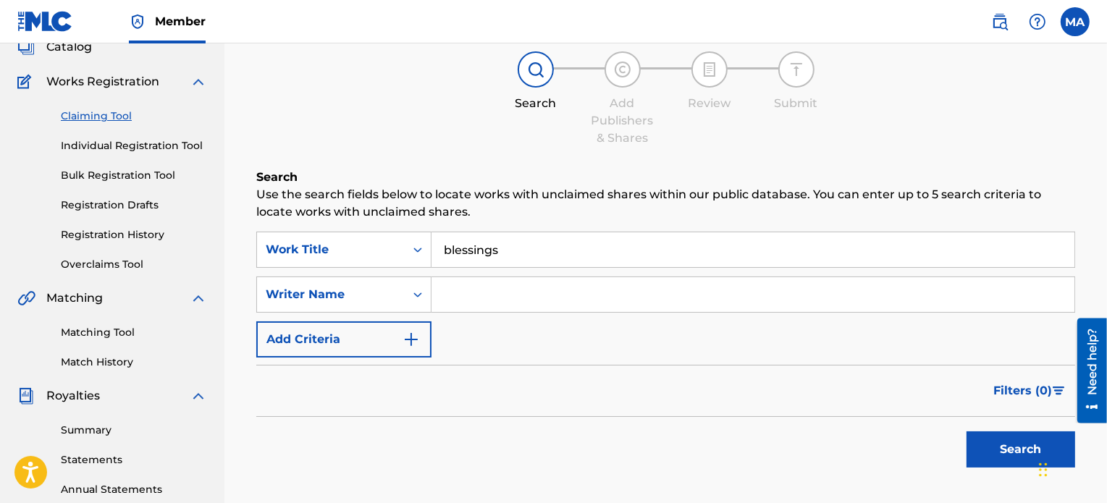
click at [483, 299] on input "Search Form" at bounding box center [753, 294] width 643 height 35
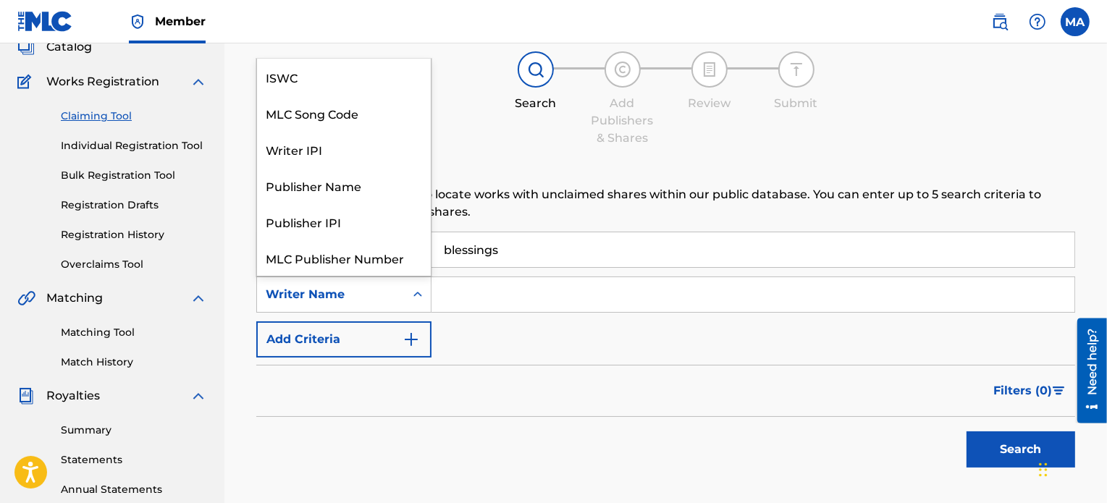
click at [424, 301] on icon "Search Form" at bounding box center [418, 294] width 14 height 14
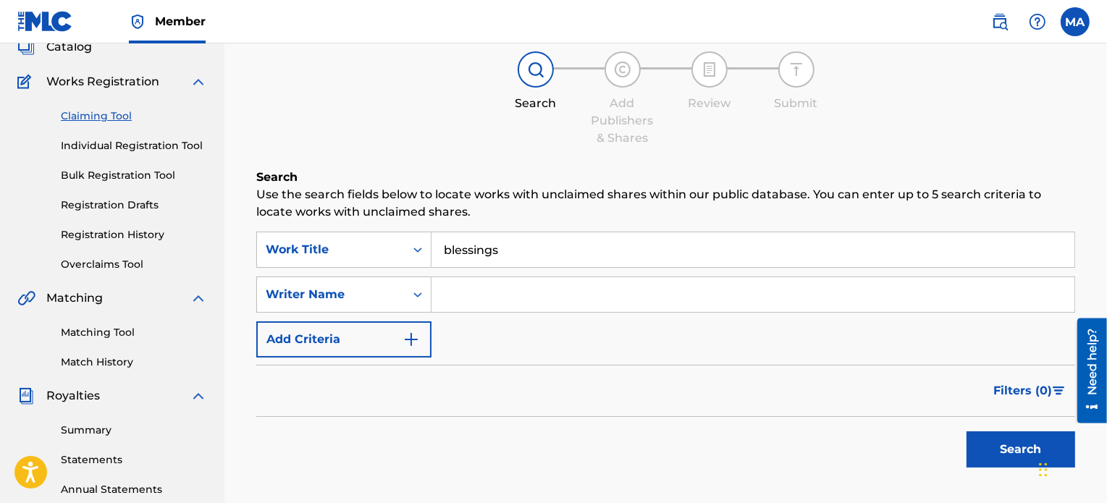
click at [424, 301] on icon "Search Form" at bounding box center [418, 294] width 14 height 14
click at [484, 301] on input "Search Form" at bounding box center [753, 294] width 643 height 35
type input "Melchizedek [PERSON_NAME]"
click at [1004, 444] on button "Search" at bounding box center [1021, 450] width 109 height 36
click at [1003, 449] on button "Search" at bounding box center [1021, 450] width 109 height 36
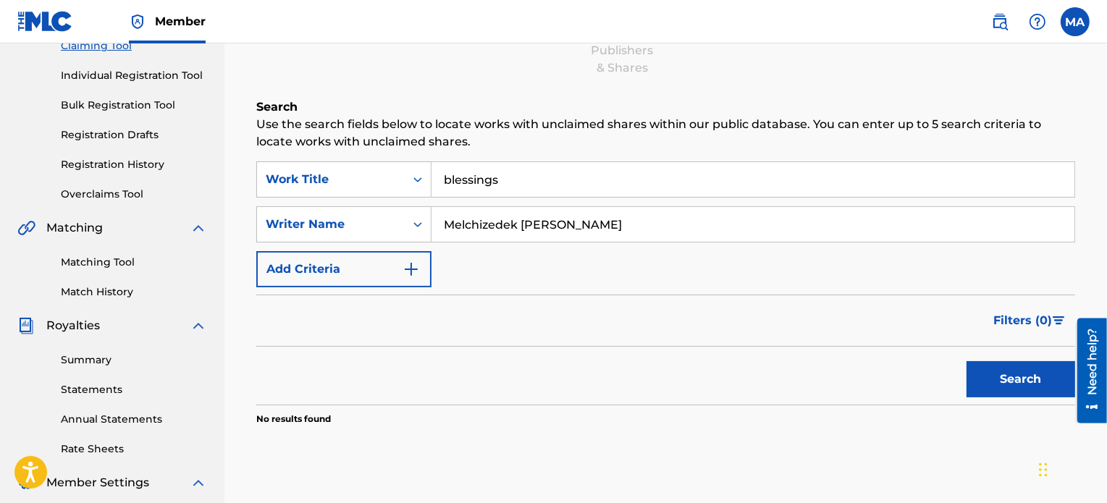
scroll to position [161, 0]
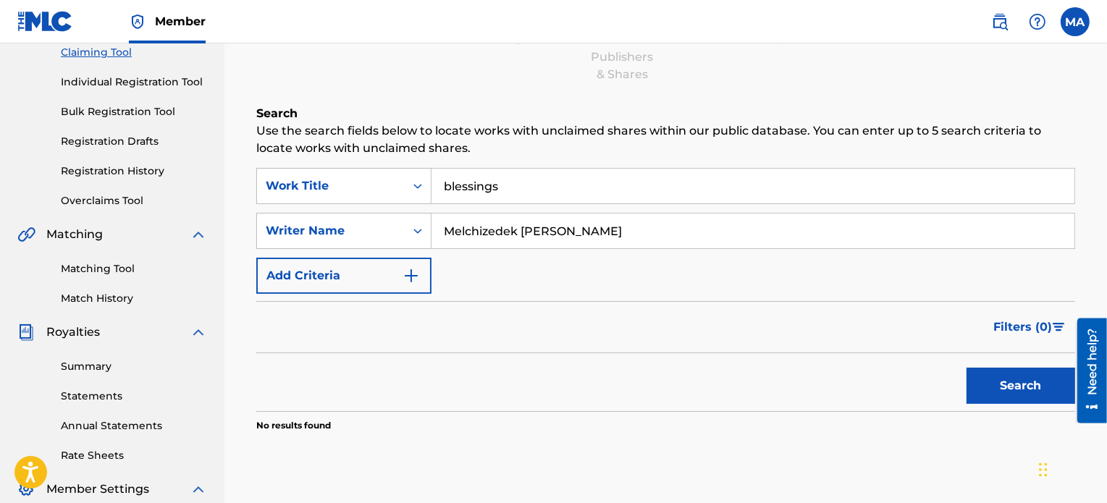
drag, startPoint x: 532, startPoint y: 182, endPoint x: 330, endPoint y: 154, distance: 204.0
click at [330, 154] on div "Search Use the search fields below to locate works with unclaimed shares within…" at bounding box center [665, 305] width 819 height 400
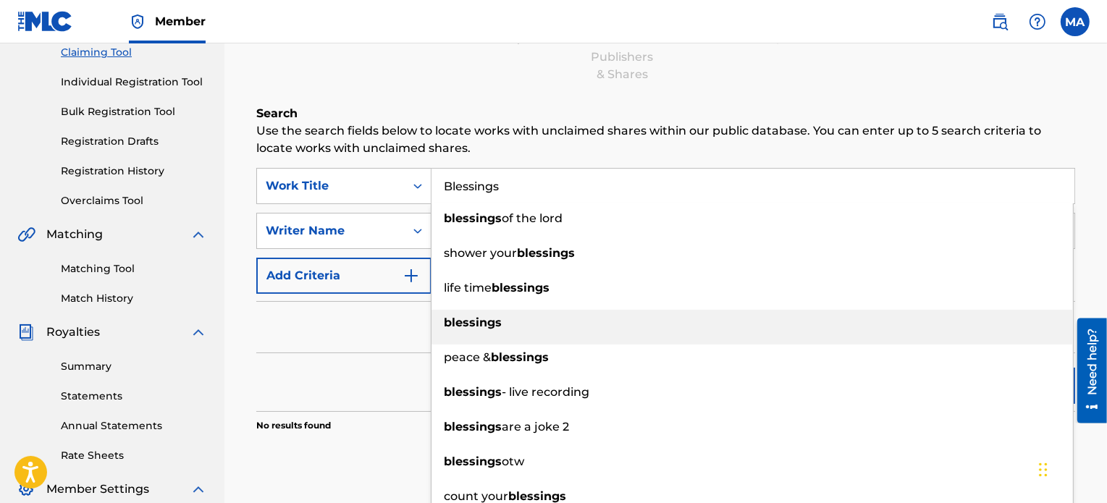
click at [535, 324] on div "blessings" at bounding box center [753, 323] width 642 height 26
type input "blessings"
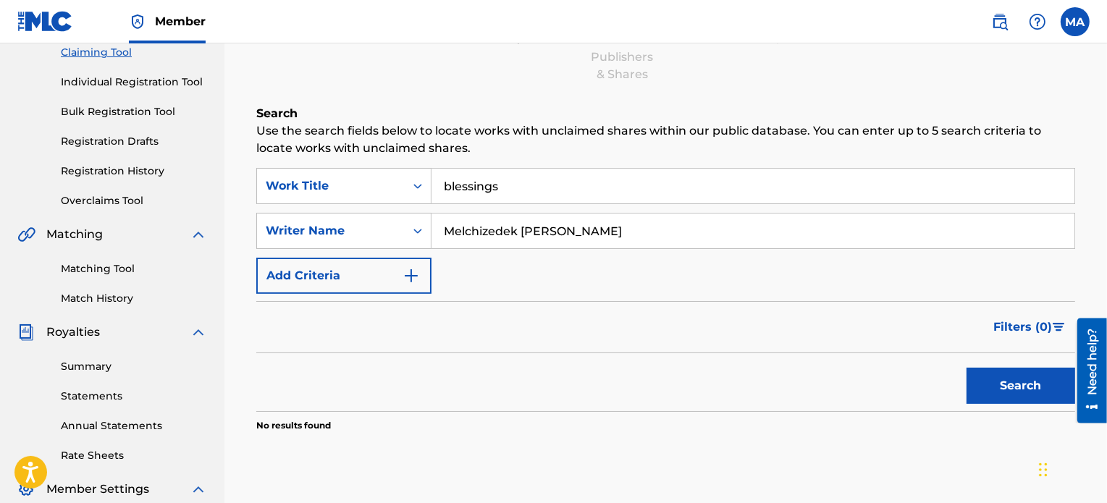
click at [93, 335] on span "Royalties" at bounding box center [73, 332] width 54 height 17
click at [99, 359] on link "Summary" at bounding box center [134, 366] width 146 height 15
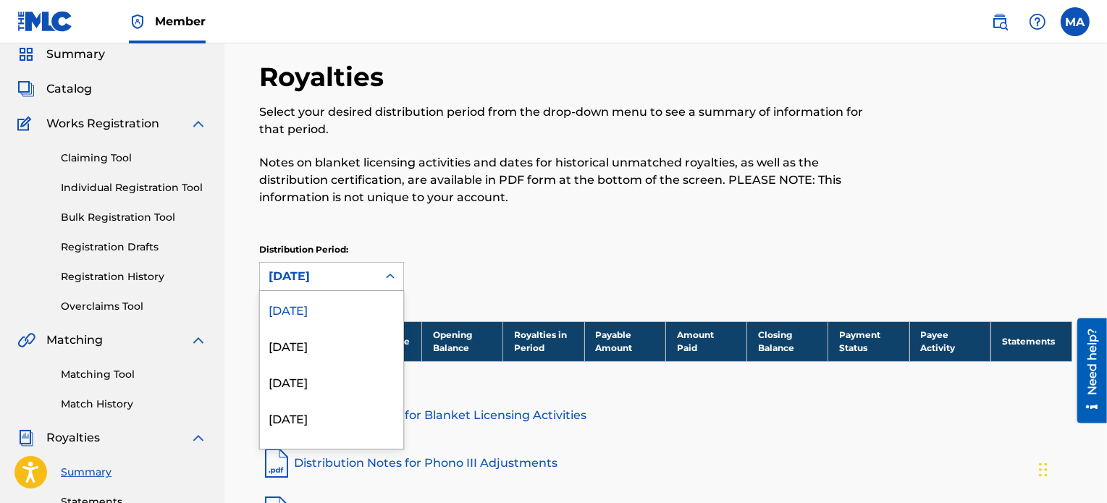
click at [337, 291] on div "53 results available. Use Up and Down to choose options, press Enter to select …" at bounding box center [331, 276] width 145 height 29
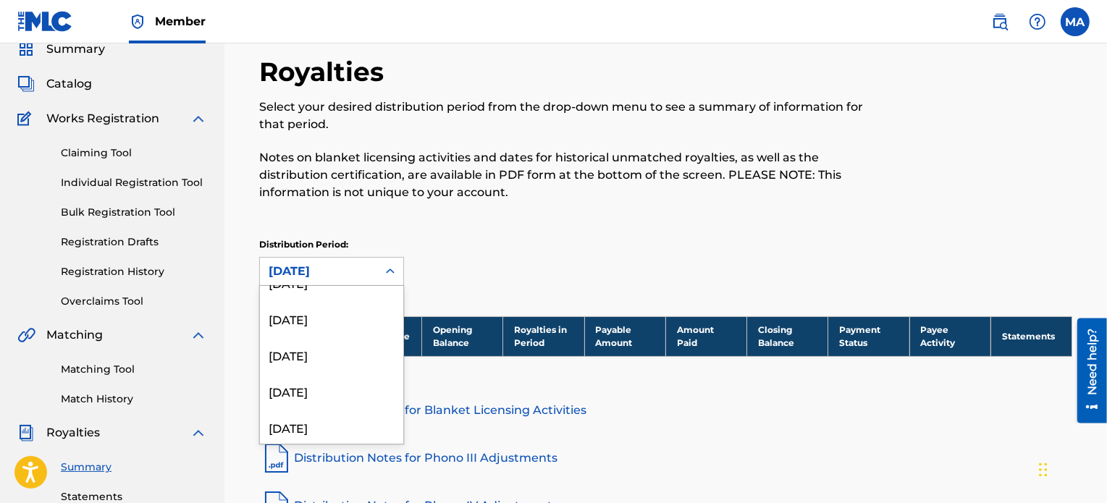
scroll to position [207, 0]
click at [353, 311] on div "[DATE]" at bounding box center [331, 314] width 143 height 36
